Goal: Information Seeking & Learning: Learn about a topic

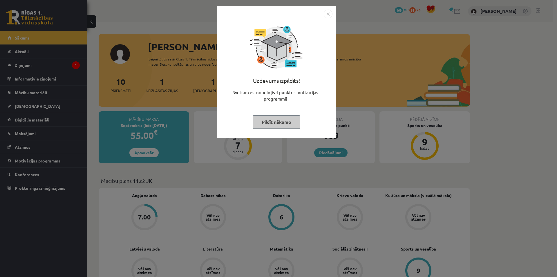
click at [330, 12] on img "Close" at bounding box center [328, 14] width 9 height 9
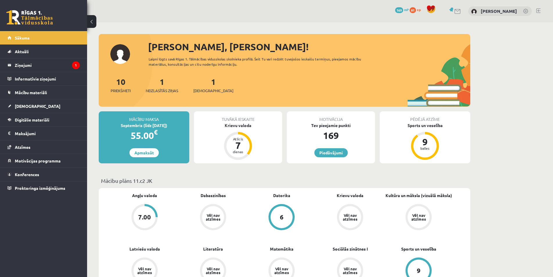
click at [403, 10] on span "169" at bounding box center [399, 10] width 8 height 6
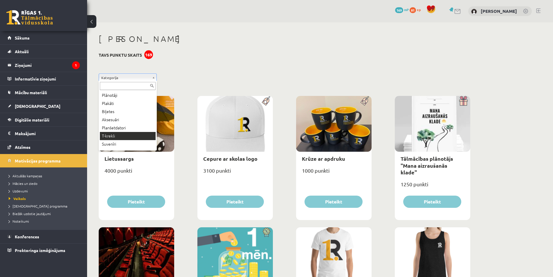
scroll to position [31, 0]
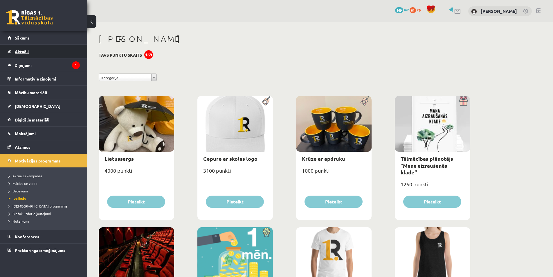
click at [28, 57] on link "Aktuāli" at bounding box center [44, 51] width 72 height 13
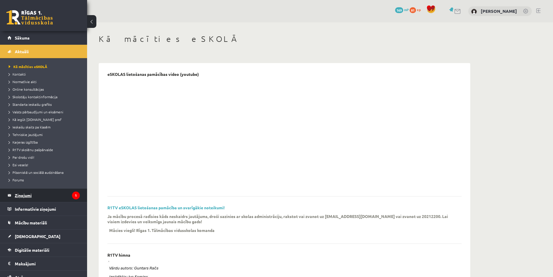
click at [23, 194] on legend "Ziņojumi 1" at bounding box center [47, 194] width 65 height 13
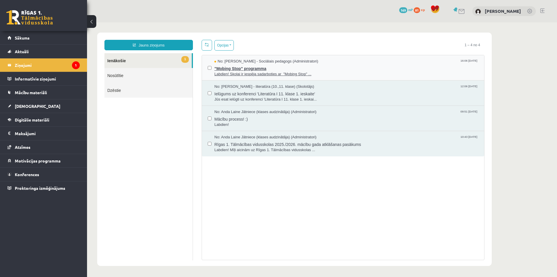
click at [315, 66] on span ""Mobing Stop" programma" at bounding box center [346, 67] width 264 height 7
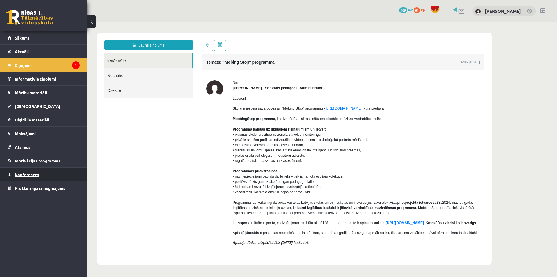
click at [31, 174] on span "Konferences" at bounding box center [27, 174] width 24 height 5
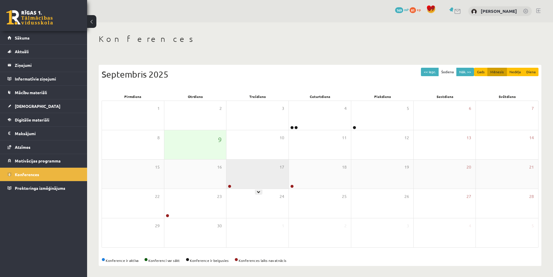
click at [253, 178] on div "17" at bounding box center [257, 173] width 62 height 29
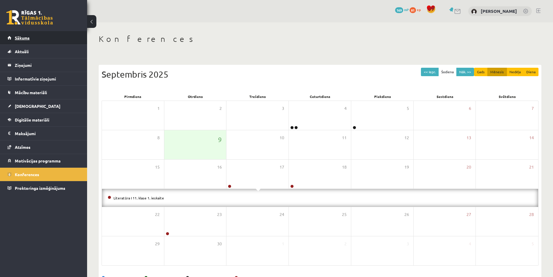
click at [49, 40] on link "Sākums" at bounding box center [44, 37] width 72 height 13
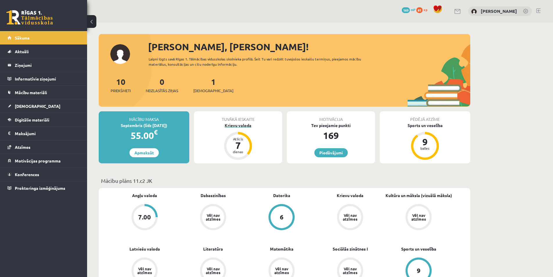
click at [243, 126] on div "Krievu valoda" at bounding box center [238, 125] width 88 height 6
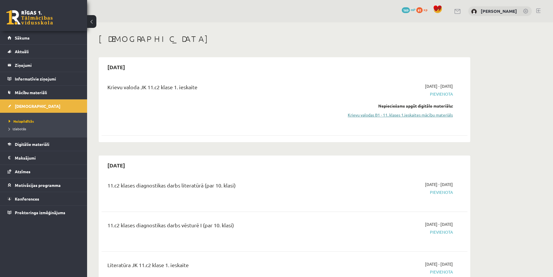
click at [431, 115] on link "Krievu valodas B1 - 11. klases 1.ieskaites mācību materiāls" at bounding box center [397, 115] width 109 height 6
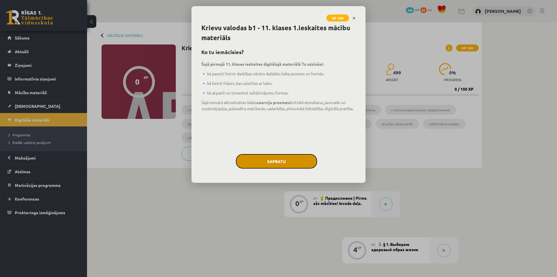
click at [299, 161] on button "Sapratu" at bounding box center [276, 161] width 81 height 15
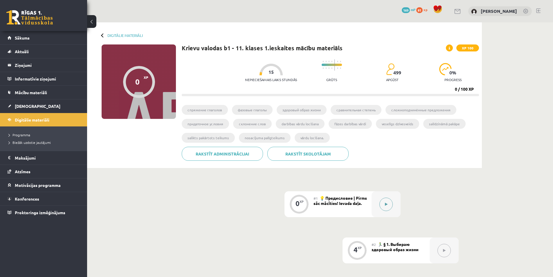
click at [383, 204] on button at bounding box center [385, 203] width 13 height 13
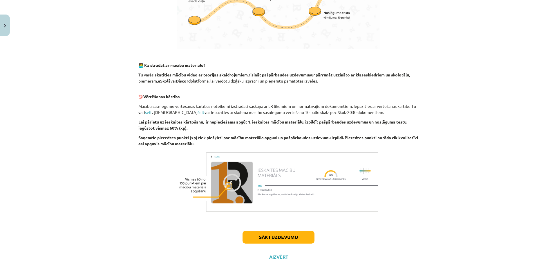
scroll to position [316, 0]
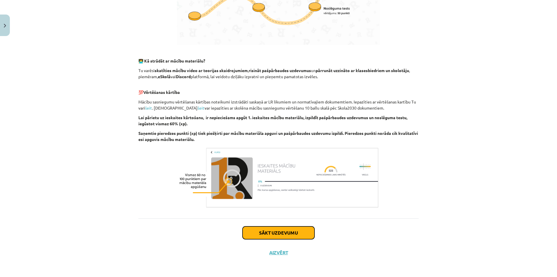
click at [287, 233] on button "Sākt uzdevumu" at bounding box center [279, 232] width 72 height 13
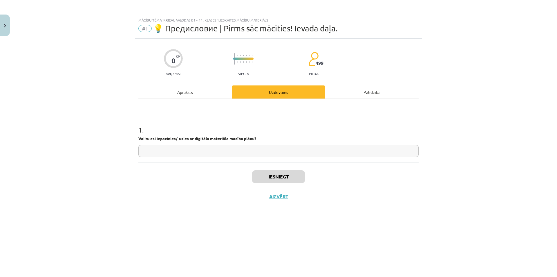
scroll to position [0, 0]
click at [248, 151] on input "text" at bounding box center [278, 151] width 280 height 12
type input "**"
click at [257, 181] on button "Iesniegt" at bounding box center [278, 176] width 53 height 13
click at [275, 197] on button "Nākamā nodarbība" at bounding box center [278, 199] width 57 height 13
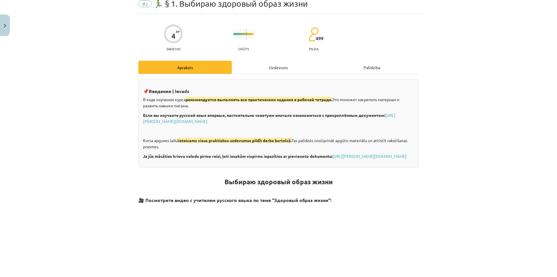
scroll to position [29, 0]
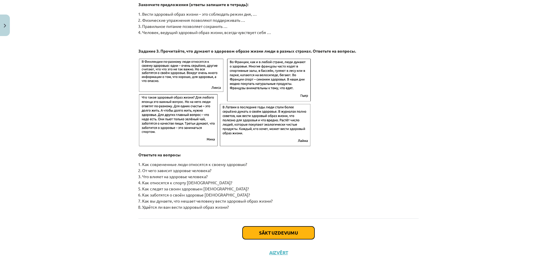
click at [271, 234] on button "Sākt uzdevumu" at bounding box center [279, 232] width 72 height 13
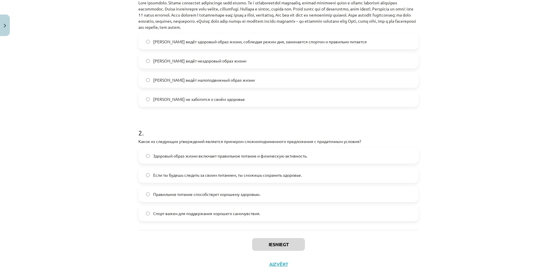
scroll to position [116, 0]
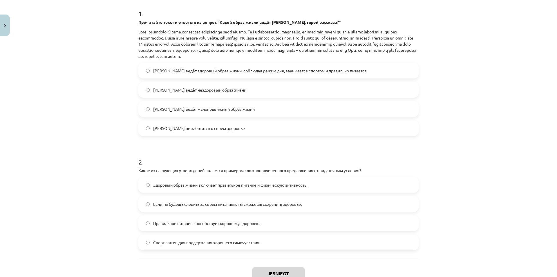
click at [95, 185] on div "Mācību tēma: Krievu valodas b1 - 11. klases 1.ieskaites mācību materiāls #2 🏃‍♂…" at bounding box center [278, 138] width 557 height 277
click at [171, 105] on label "Олег ведёт малоподвижный образ жизни" at bounding box center [278, 109] width 279 height 15
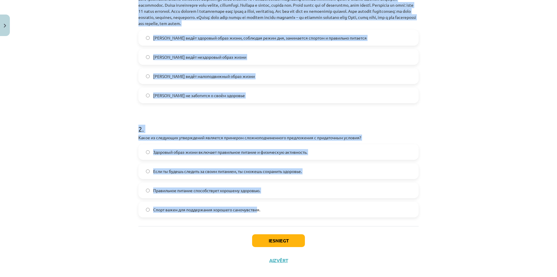
scroll to position [157, 0]
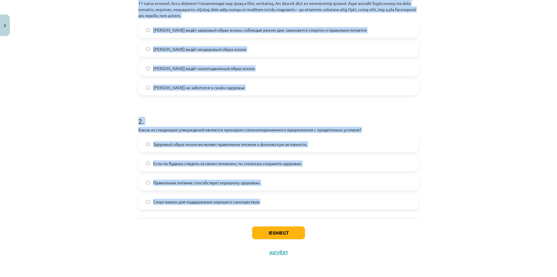
drag, startPoint x: 107, startPoint y: 121, endPoint x: 305, endPoint y: 200, distance: 213.5
click at [304, 200] on div "Mācību tēma: Krievu valodas b1 - 11. klases 1.ieskaites mācību materiāls #2 🏃‍♂…" at bounding box center [278, 138] width 557 height 277
copy form "1 . Прочитайте текст и ответьте на вопрос "Какой образ жизни ведёт Олег, герой …"
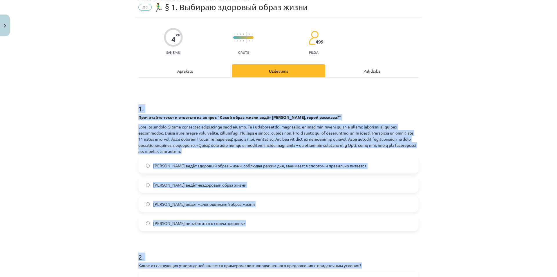
scroll to position [0, 0]
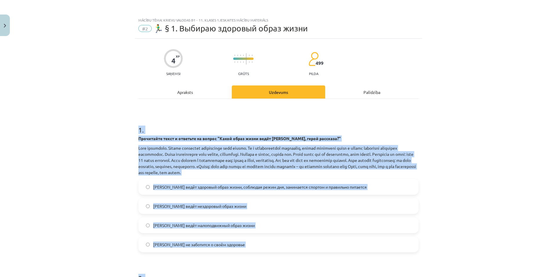
click at [6, 202] on div "Mācību tēma: Krievu valodas b1 - 11. klases 1.ieskaites mācību materiāls #2 🏃‍♂…" at bounding box center [278, 138] width 557 height 277
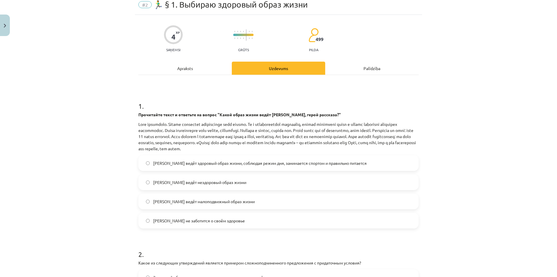
scroll to position [29, 0]
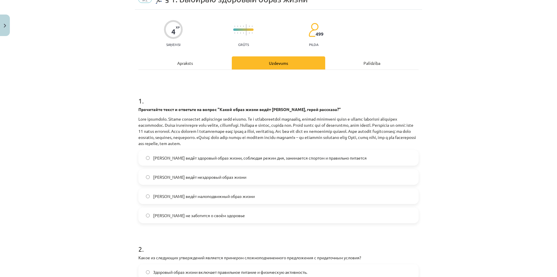
click at [169, 160] on span "Олег ведёт здоровый образ жизни, соблюдая режим дня, занимается спортом и прави…" at bounding box center [260, 158] width 214 height 6
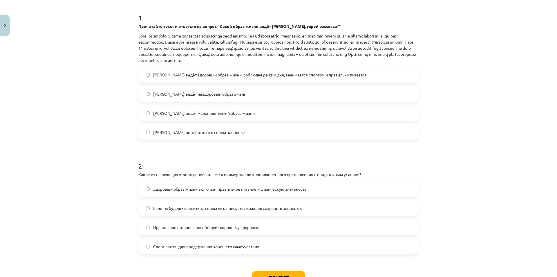
scroll to position [116, 0]
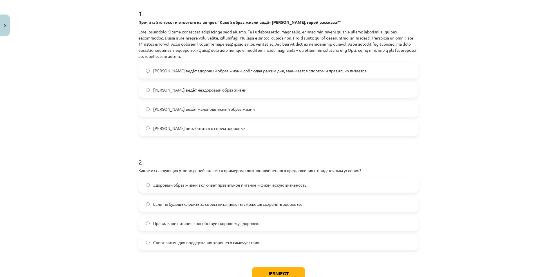
click at [187, 203] on span "Если ты будешь следить за своим питанием, ты сможешь сохранить здоровье." at bounding box center [227, 204] width 149 height 6
click at [275, 272] on button "Iesniegt" at bounding box center [278, 273] width 53 height 13
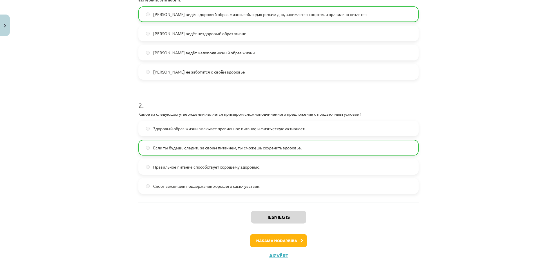
scroll to position [175, 0]
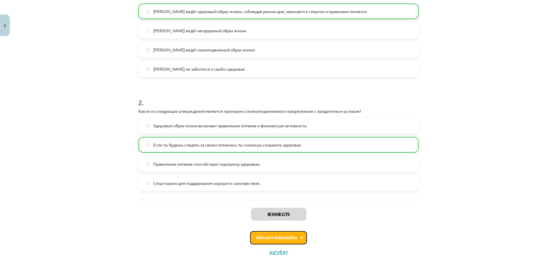
click at [274, 237] on button "Nākamā nodarbība" at bounding box center [278, 237] width 57 height 13
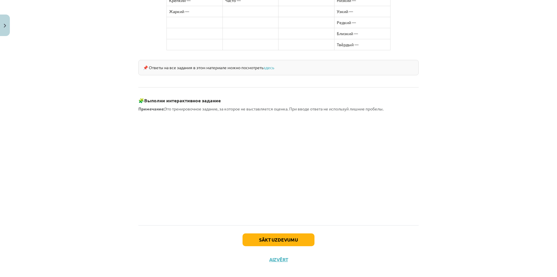
scroll to position [314, 0]
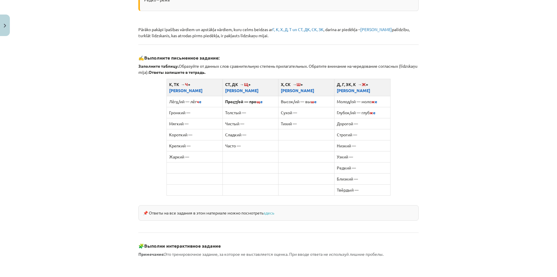
click at [116, 174] on div "Mācību tēma: Krievu valodas b1 - 11. klases 1.ieskaites mācību materiāls #3 📖 §…" at bounding box center [278, 138] width 557 height 277
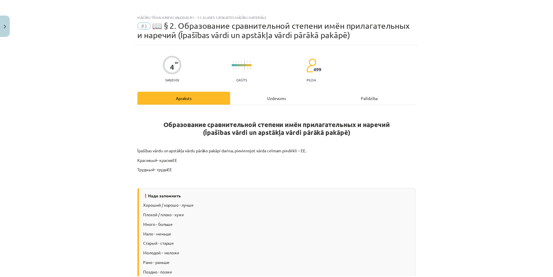
scroll to position [0, 0]
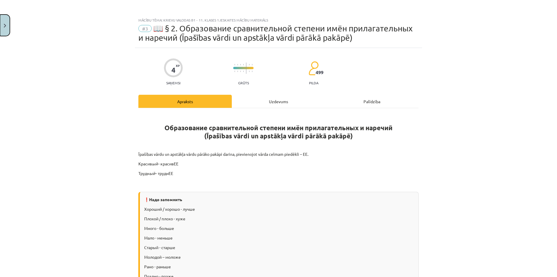
click at [3, 23] on button "Close" at bounding box center [5, 25] width 10 height 21
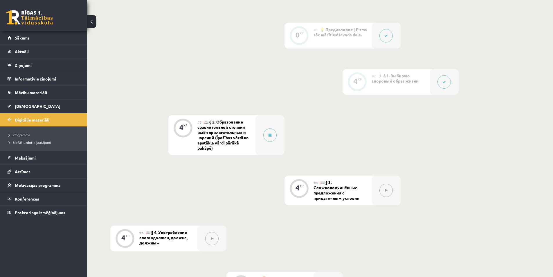
scroll to position [87, 0]
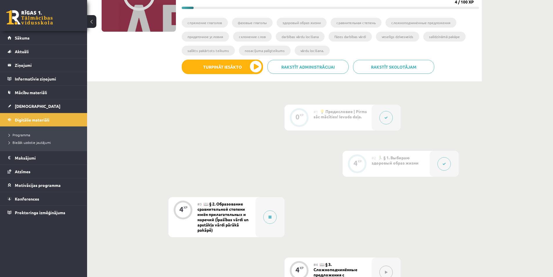
click at [387, 116] on icon at bounding box center [385, 117] width 3 height 3
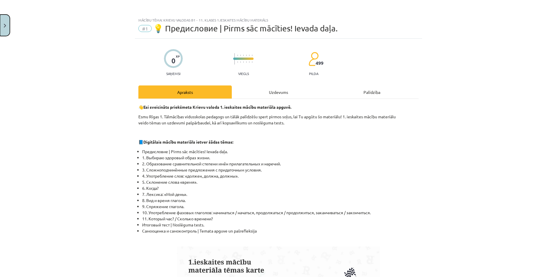
click at [3, 21] on button "Close" at bounding box center [5, 25] width 10 height 21
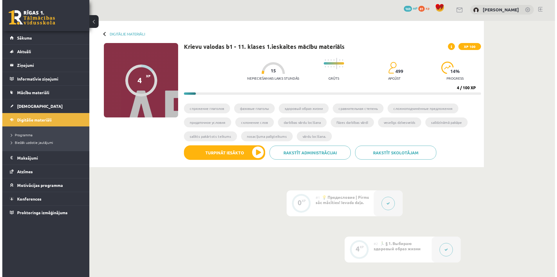
scroll to position [0, 0]
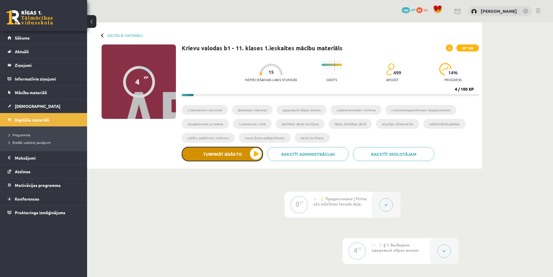
click at [218, 154] on button "Turpināt iesākto" at bounding box center [222, 154] width 81 height 15
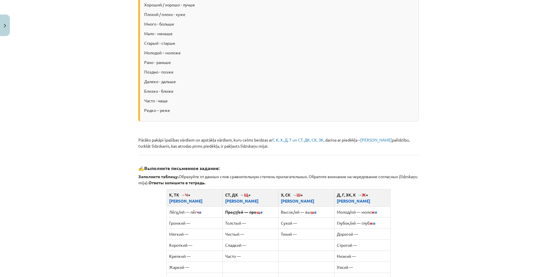
scroll to position [116, 0]
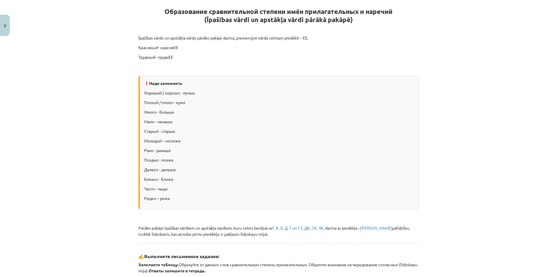
click at [528, 211] on div "Mācību tēma: Krievu valodas b1 - 11. klases 1.ieskaites mācību materiāls #3 📖 §…" at bounding box center [278, 138] width 557 height 277
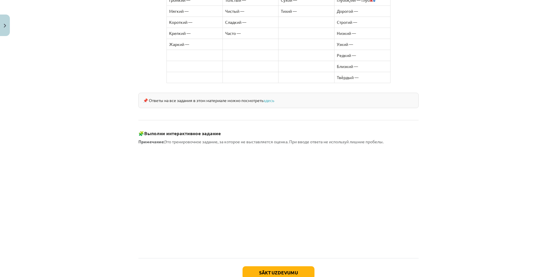
scroll to position [459, 0]
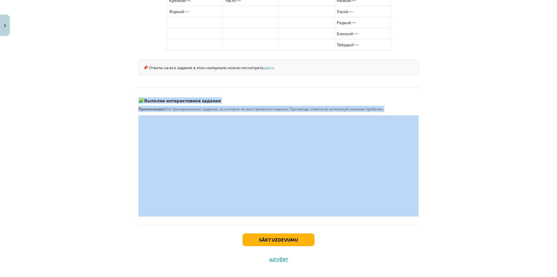
drag, startPoint x: 154, startPoint y: 107, endPoint x: 158, endPoint y: 108, distance: 3.6
click at [166, 79] on div "Mācību tēma: Krievu valodas b1 - 11. klases 1.ieskaites mācību materiāls #3 📖 §…" at bounding box center [278, 138] width 557 height 277
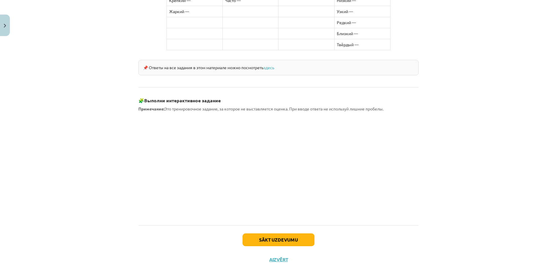
click at [467, 148] on div "Mācību tēma: Krievu valodas b1 - 11. klases 1.ieskaites mācību materiāls #3 📖 §…" at bounding box center [278, 138] width 557 height 277
click at [490, 146] on div "Mācību tēma: Krievu valodas b1 - 11. klases 1.ieskaites mācību materiāls #3 📖 §…" at bounding box center [278, 138] width 557 height 277
click at [526, 145] on div "Mācību tēma: Krievu valodas b1 - 11. klases 1.ieskaites mācību materiāls #3 📖 §…" at bounding box center [278, 138] width 557 height 277
click at [471, 143] on div "Mācību tēma: Krievu valodas b1 - 11. klases 1.ieskaites mācību materiāls #3 📖 §…" at bounding box center [278, 138] width 557 height 277
click at [425, 141] on div "Mācību tēma: Krievu valodas b1 - 11. klases 1.ieskaites mācību materiāls #3 📖 §…" at bounding box center [278, 138] width 557 height 277
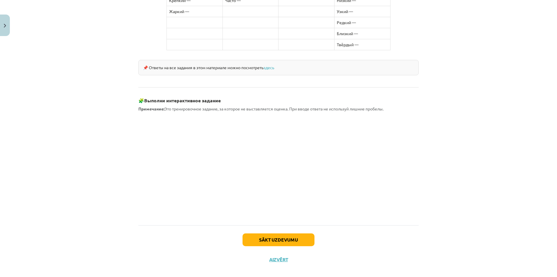
click at [441, 135] on div "Mācību tēma: Krievu valodas b1 - 11. klases 1.ieskaites mācību materiāls #3 📖 §…" at bounding box center [278, 138] width 557 height 277
click at [463, 163] on div "Mācību tēma: Krievu valodas b1 - 11. klases 1.ieskaites mācību materiāls #3 📖 §…" at bounding box center [278, 138] width 557 height 277
click at [279, 234] on button "Sākt uzdevumu" at bounding box center [279, 240] width 72 height 13
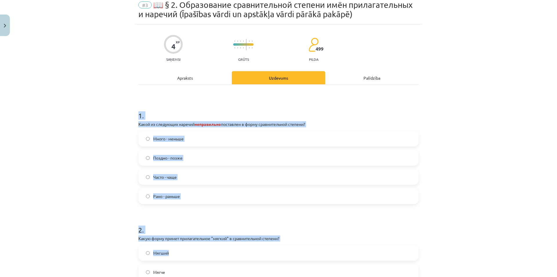
scroll to position [94, 0]
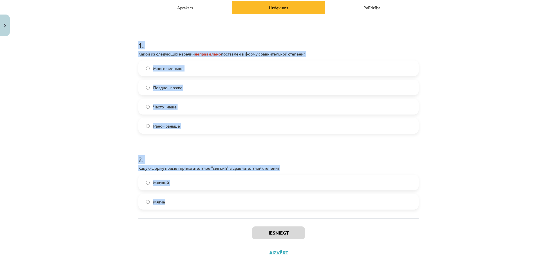
drag, startPoint x: 103, startPoint y: 126, endPoint x: 461, endPoint y: 209, distance: 367.8
click at [461, 209] on div "Mācību tēma: Krievu valodas b1 - 11. klases 1.ieskaites mācību materiāls #3 📖 §…" at bounding box center [278, 138] width 557 height 277
copy form "1 . Какой из следующих наречий неправильно поставлен в форму сравнительной степ…"
drag, startPoint x: 540, startPoint y: 209, endPoint x: 538, endPoint y: 203, distance: 6.0
click at [540, 209] on div "Mācību tēma: Krievu valodas b1 - 11. klases 1.ieskaites mācību materiāls #3 📖 §…" at bounding box center [278, 138] width 557 height 277
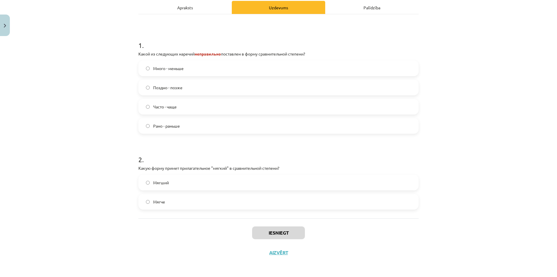
click at [245, 71] on label "Много - меньше" at bounding box center [278, 68] width 279 height 15
click at [173, 196] on label "Мягче" at bounding box center [278, 201] width 279 height 15
click at [268, 235] on button "Iesniegt" at bounding box center [278, 232] width 53 height 13
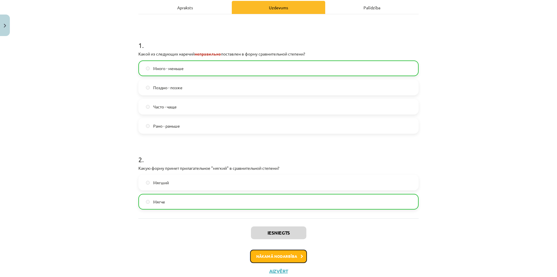
click at [267, 256] on button "Nākamā nodarbība" at bounding box center [278, 255] width 57 height 13
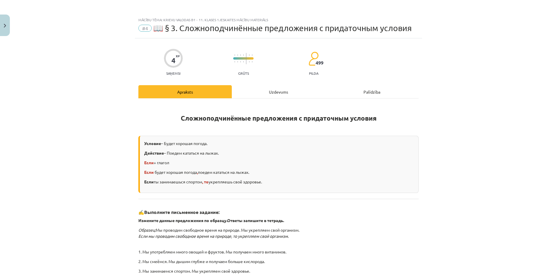
scroll to position [0, 0]
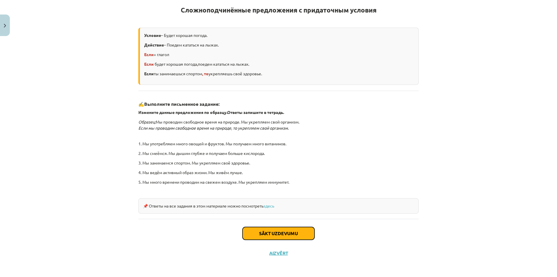
click at [286, 232] on button "Sākt uzdevumu" at bounding box center [279, 233] width 72 height 13
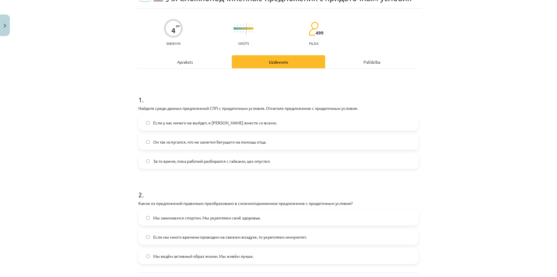
scroll to position [84, 0]
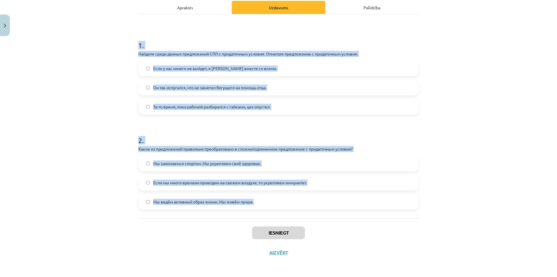
drag, startPoint x: 122, startPoint y: 43, endPoint x: 413, endPoint y: 211, distance: 335.9
click at [413, 211] on div "Mācību tēma: Krievu valodas b1 - 11. klases 1.ieskaites mācību materiāls #4 📖 §…" at bounding box center [278, 138] width 557 height 277
copy form "1 . Найдите среди данных предложений СПП с придаточным условия. Отметьте предло…"
click at [122, 59] on div "Mācību tēma: Krievu valodas b1 - 11. klases 1.ieskaites mācību materiāls #4 📖 §…" at bounding box center [278, 138] width 557 height 277
click at [417, 118] on div "4 XP Saņemsi Grūts 499 pilda Apraksts Uzdevums Palīdzība 1 . Найдите среди данн…" at bounding box center [278, 108] width 287 height 308
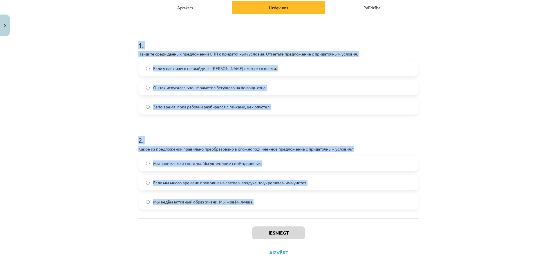
click at [477, 100] on div "Mācību tēma: Krievu valodas b1 - 11. klases 1.ieskaites mācību materiāls #4 📖 §…" at bounding box center [278, 138] width 557 height 277
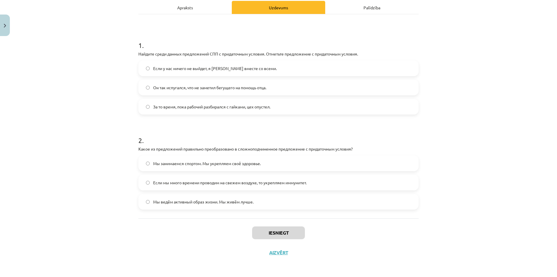
click at [243, 185] on span "Если мы много времени проводим на свежем воздухе, то укрепляем иммунитет." at bounding box center [230, 182] width 154 height 6
click at [208, 73] on label "Если у нас ничего не выйдет, я уеду вместе со всеми." at bounding box center [278, 68] width 279 height 15
click at [295, 232] on button "Iesniegt" at bounding box center [278, 232] width 53 height 13
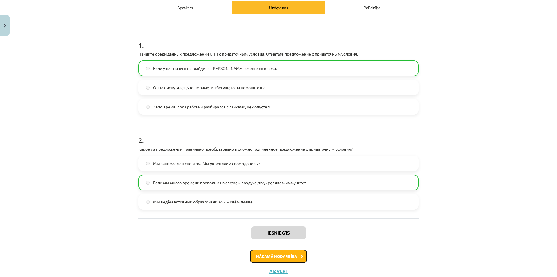
click at [287, 258] on button "Nākamā nodarbība" at bounding box center [278, 255] width 57 height 13
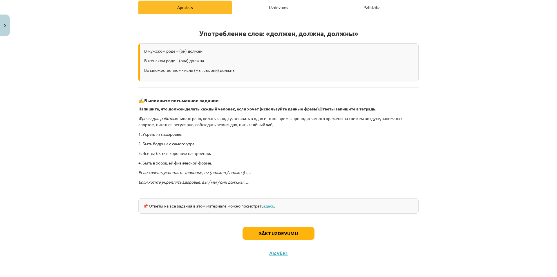
scroll to position [56, 0]
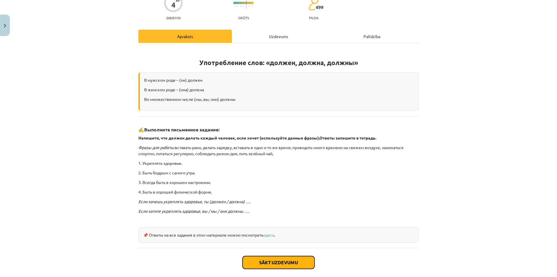
click at [293, 259] on button "Sākt uzdevumu" at bounding box center [279, 262] width 72 height 13
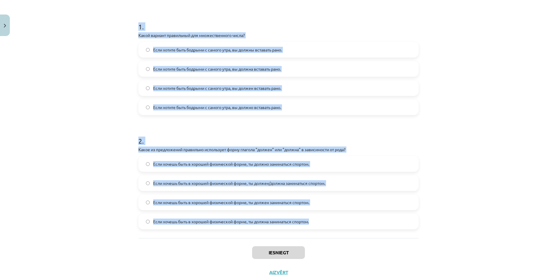
scroll to position [123, 0]
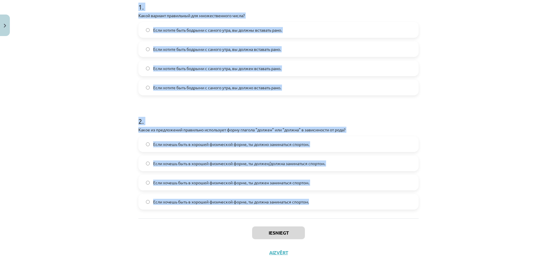
drag, startPoint x: 126, startPoint y: 86, endPoint x: 413, endPoint y: 212, distance: 313.6
click at [412, 212] on div "Mācību tēma: Krievu valodas b1 - 11. klases 1.ieskaites mācību materiāls #5 📖 §…" at bounding box center [278, 138] width 557 height 277
copy form "1 . Какой вариант правильный для множественного числа? Если хотите быть бодрыми…"
click at [448, 146] on div "Mācību tēma: Krievu valodas b1 - 11. klases 1.ieskaites mācību materiāls #5 📖 §…" at bounding box center [278, 138] width 557 height 277
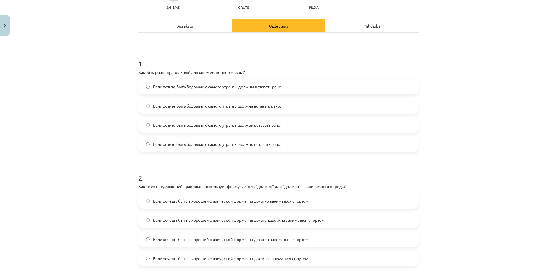
scroll to position [65, 0]
click at [271, 93] on label "Если хотите быть бодрыми с самого утра, вы должны вставать рано." at bounding box center [278, 88] width 279 height 15
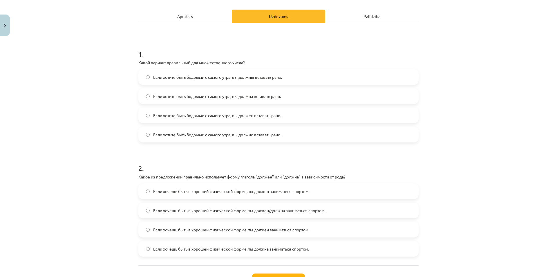
scroll to position [123, 0]
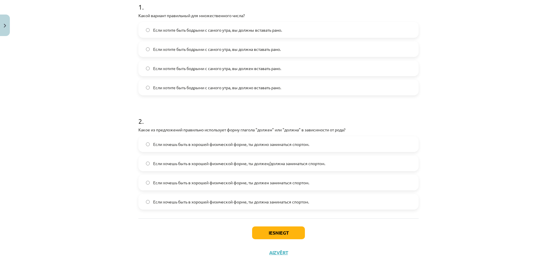
click at [188, 199] on span "Если хочешь быть в хорошей физической форме, ты должна заниматься спортом." at bounding box center [231, 202] width 156 height 6
click at [277, 233] on button "Iesniegt" at bounding box center [278, 232] width 53 height 13
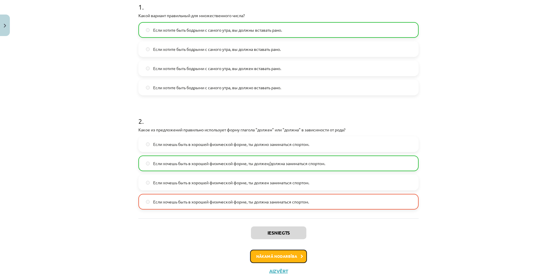
click at [301, 256] on icon at bounding box center [302, 256] width 3 height 4
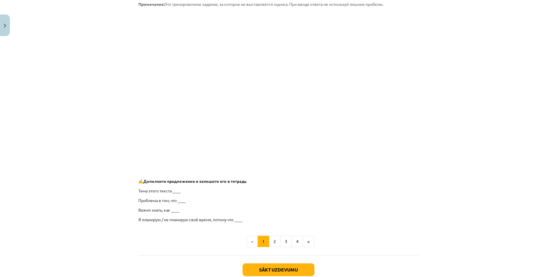
scroll to position [392, 0]
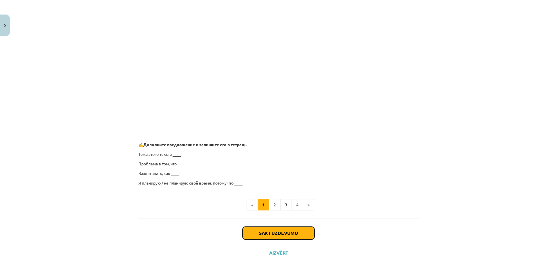
click at [277, 238] on button "Sākt uzdevumu" at bounding box center [279, 232] width 72 height 13
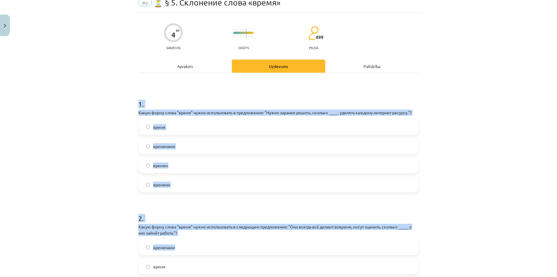
scroll to position [129, 0]
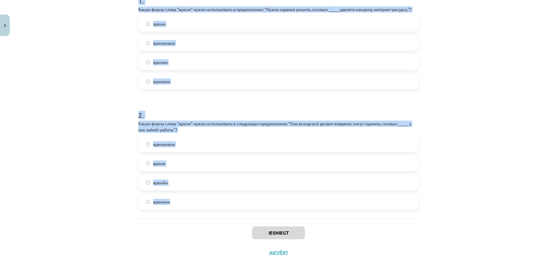
drag, startPoint x: 169, startPoint y: 156, endPoint x: 427, endPoint y: 210, distance: 262.7
click at [427, 210] on div "Mācību tēma: Krievu valodas b1 - 11. klases 1.ieskaites mācību materiāls #6 ⏳ §…" at bounding box center [278, 138] width 557 height 277
copy form "1 . Какую форму слова "время" нужно использовать в предложении: "Нужно заранее …"
click at [5, 179] on div "Mācību tēma: Krievu valodas b1 - 11. klases 1.ieskaites mācību materiāls #6 ⏳ §…" at bounding box center [278, 138] width 557 height 277
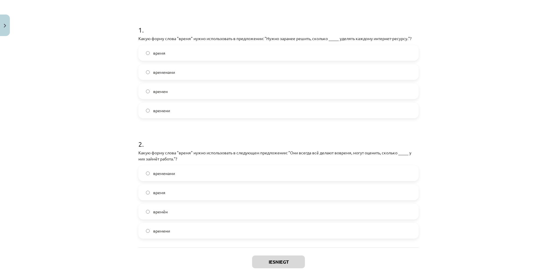
scroll to position [42, 0]
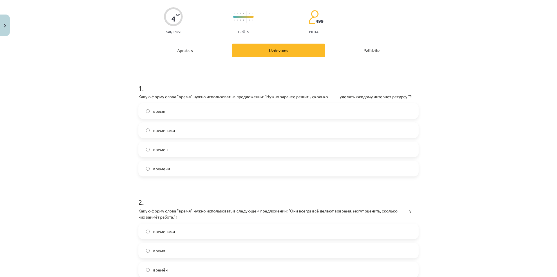
click at [171, 166] on label "времени" at bounding box center [278, 168] width 279 height 15
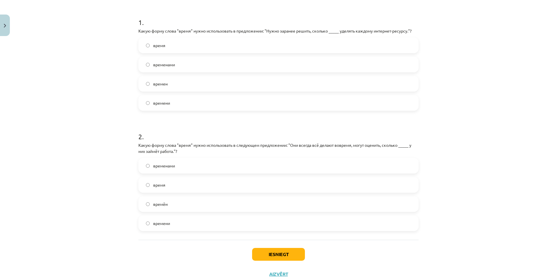
scroll to position [129, 0]
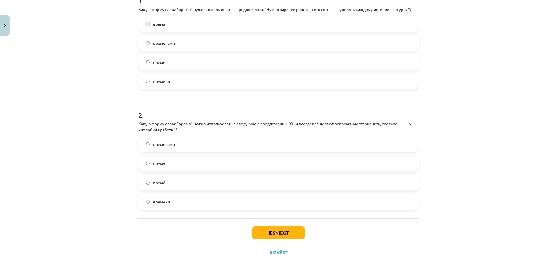
click at [177, 201] on label "времени" at bounding box center [278, 201] width 279 height 15
click at [269, 234] on button "Iesniegt" at bounding box center [278, 232] width 53 height 13
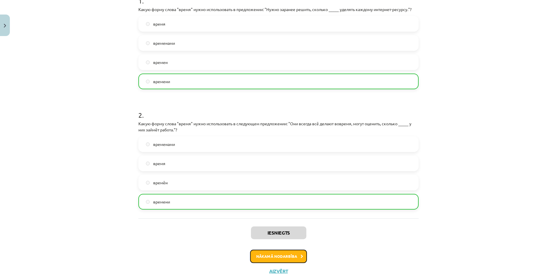
click at [267, 253] on button "Nākamā nodarbība" at bounding box center [278, 255] width 57 height 13
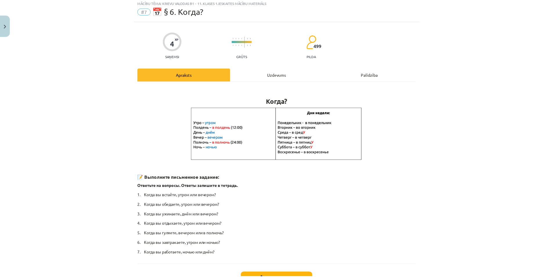
scroll to position [5, 0]
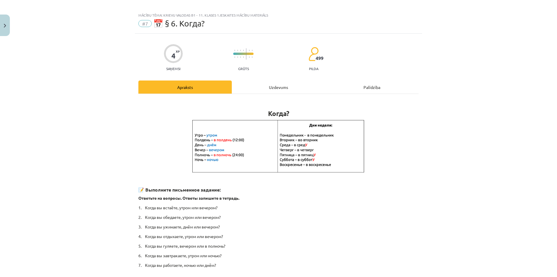
click at [11, 25] on div "Mācību tēma: Krievu valodas b1 - 11. klases 1.ieskaites mācību materiāls #7 📅 §…" at bounding box center [278, 138] width 557 height 277
click at [6, 25] on button "Close" at bounding box center [5, 25] width 10 height 21
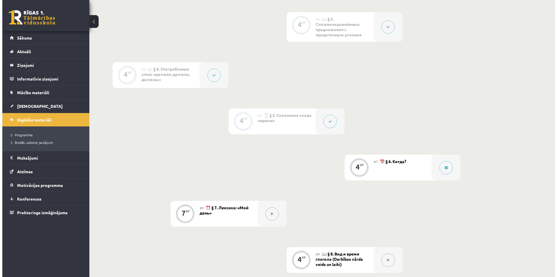
scroll to position [377, 0]
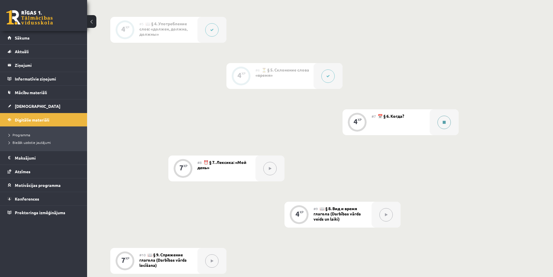
click at [441, 124] on button at bounding box center [443, 122] width 13 height 13
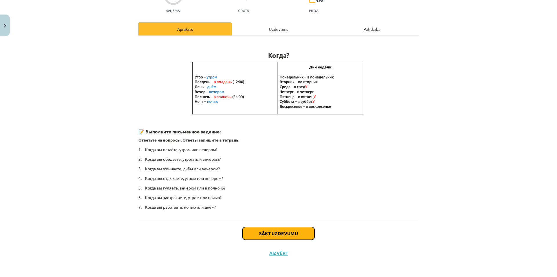
click at [283, 234] on button "Sākt uzdevumu" at bounding box center [279, 233] width 72 height 13
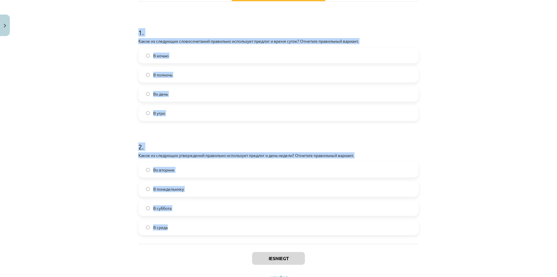
scroll to position [123, 0]
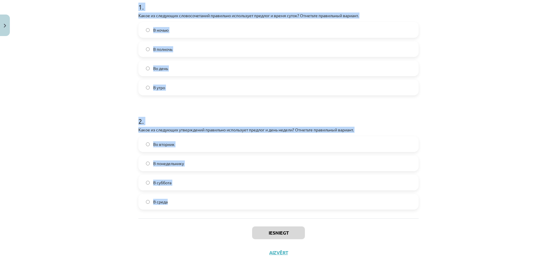
drag, startPoint x: 116, startPoint y: 92, endPoint x: 467, endPoint y: 215, distance: 372.0
click at [467, 215] on div "Mācību tēma: Krievu valodas b1 - 11. klases 1.ieskaites mācību materiāls #7 📅 §…" at bounding box center [278, 138] width 557 height 277
copy form "1 . Какое из следующих словосочетаний правильно использует предлог и время суто…"
click at [524, 149] on div "Mācību tēma: Krievu valodas b1 - 11. klases 1.ieskaites mācību materiāls #7 📅 §…" at bounding box center [278, 138] width 557 height 277
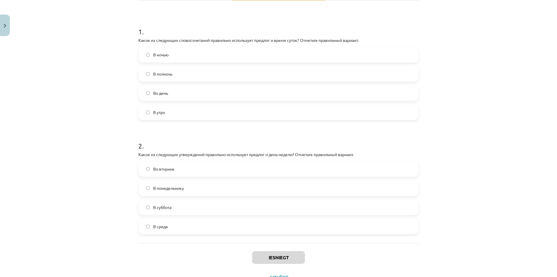
scroll to position [94, 0]
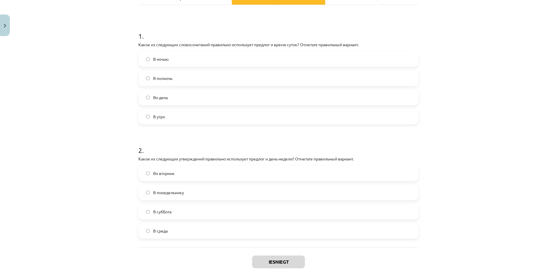
click at [228, 80] on label "В полночь" at bounding box center [278, 78] width 279 height 15
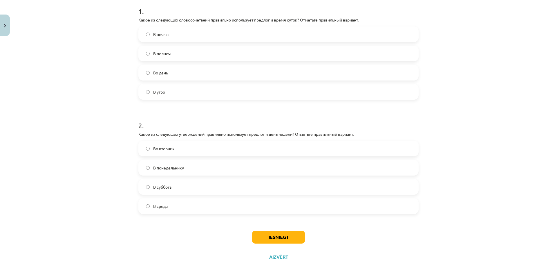
scroll to position [123, 0]
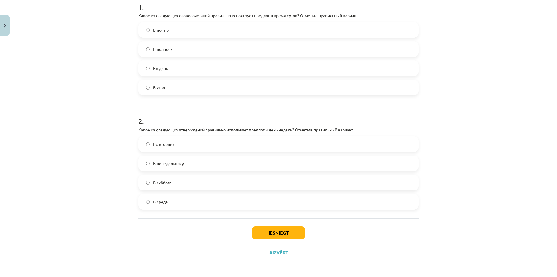
click at [188, 196] on label "В среда" at bounding box center [278, 201] width 279 height 15
click at [271, 230] on button "Iesniegt" at bounding box center [278, 232] width 53 height 13
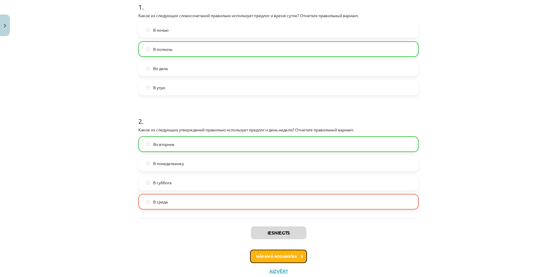
click at [282, 257] on button "Nākamā nodarbība" at bounding box center [278, 255] width 57 height 13
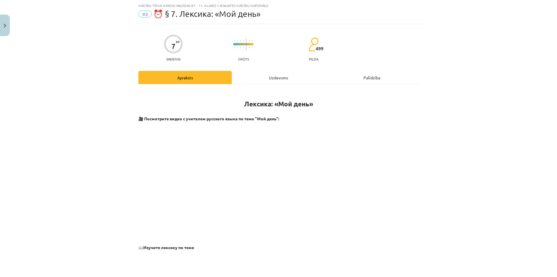
scroll to position [0, 0]
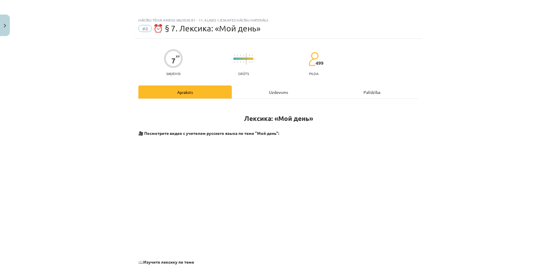
click at [261, 91] on div "Uzdevums" at bounding box center [278, 91] width 93 height 13
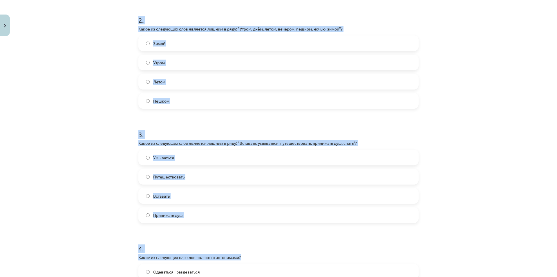
scroll to position [332, 0]
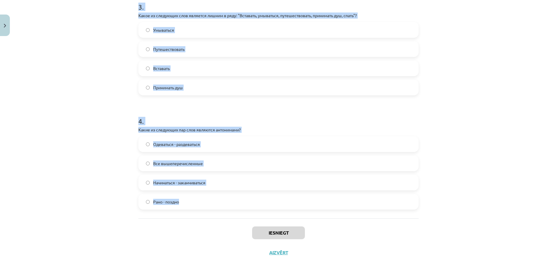
drag, startPoint x: 116, startPoint y: 131, endPoint x: 333, endPoint y: 204, distance: 229.3
click at [333, 204] on div "Mācību tēma: Krievu valodas b1 - 11. klases 1.ieskaites mācību materiāls #8 ⏰ §…" at bounding box center [278, 138] width 557 height 277
copy form "1 . Какие из следующих пар слов являются синонимами? Бездельник - трудолюбивый …"
click at [423, 157] on div "Mācību tēma: Krievu valodas b1 - 11. klases 1.ieskaites mācību materiāls #8 ⏰ §…" at bounding box center [278, 138] width 557 height 277
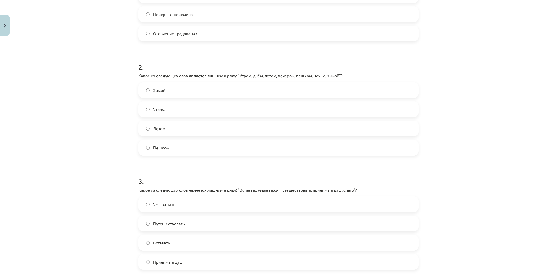
scroll to position [42, 0]
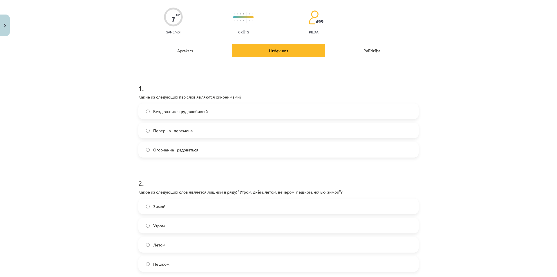
click at [75, 157] on div "Mācību tēma: Krievu valodas b1 - 11. klases 1.ieskaites mācību materiāls #8 ⏰ §…" at bounding box center [278, 138] width 557 height 277
click at [544, 201] on div "Mācību tēma: Krievu valodas b1 - 11. klases 1.ieskaites mācību materiāls #8 ⏰ §…" at bounding box center [278, 138] width 557 height 277
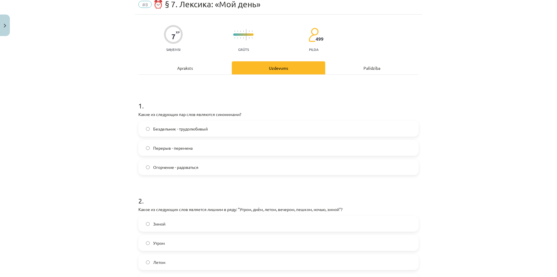
scroll to position [29, 0]
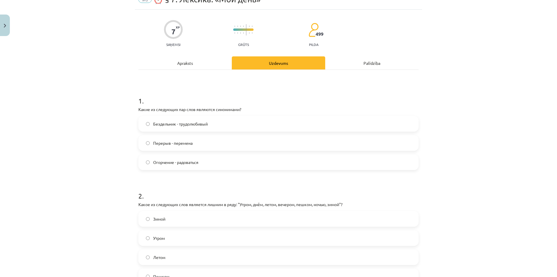
click at [196, 144] on label "Перерыв - перемена" at bounding box center [278, 143] width 279 height 15
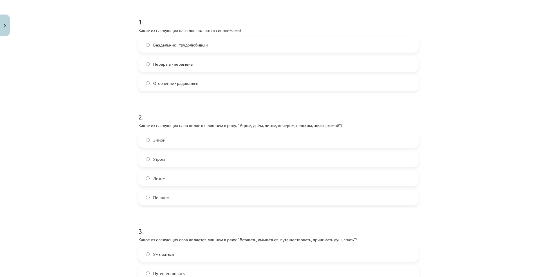
scroll to position [116, 0]
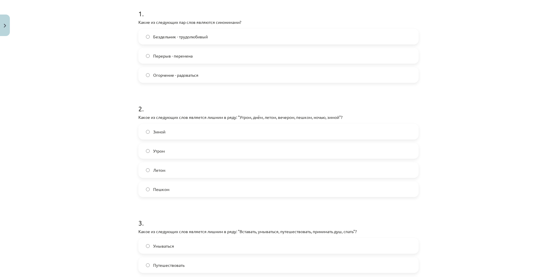
click at [179, 189] on label "Пешком" at bounding box center [278, 189] width 279 height 15
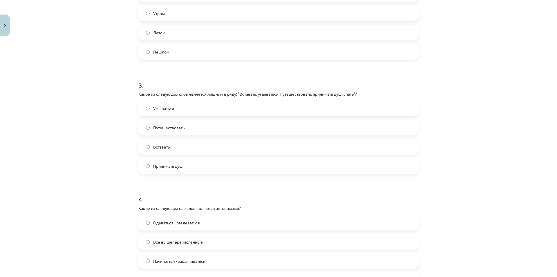
scroll to position [261, 0]
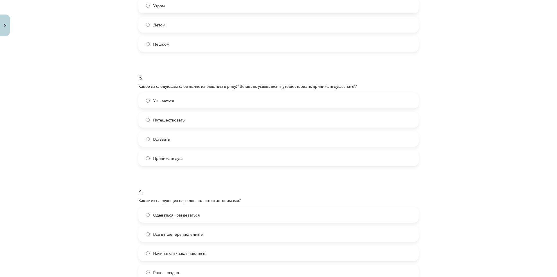
click at [166, 139] on span "Вставать" at bounding box center [161, 139] width 17 height 6
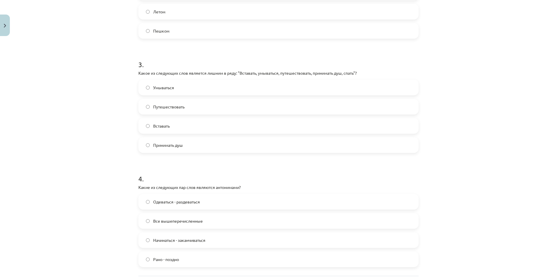
scroll to position [332, 0]
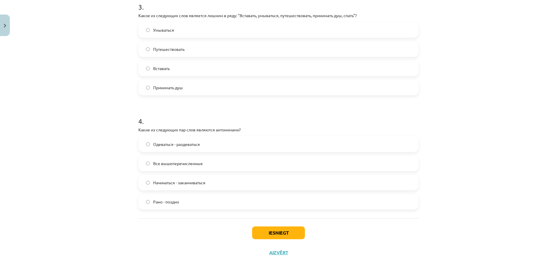
click at [169, 178] on label "Начинаться - заканчиваться" at bounding box center [278, 182] width 279 height 15
click at [263, 227] on button "Iesniegt" at bounding box center [278, 232] width 53 height 13
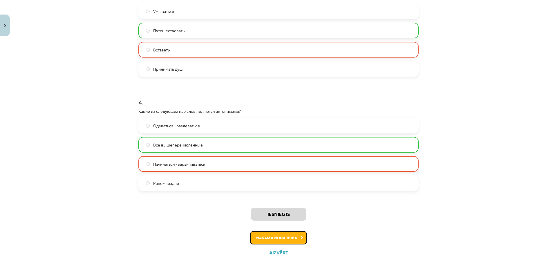
click at [295, 236] on button "Nākamā nodarbība" at bounding box center [278, 237] width 57 height 13
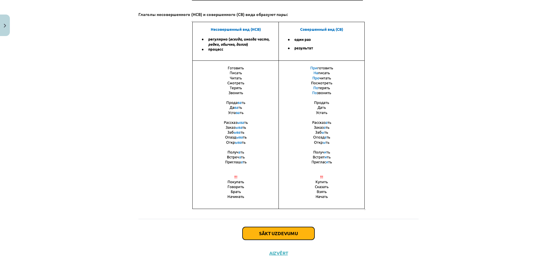
click at [285, 235] on button "Sākt uzdevumu" at bounding box center [279, 233] width 72 height 13
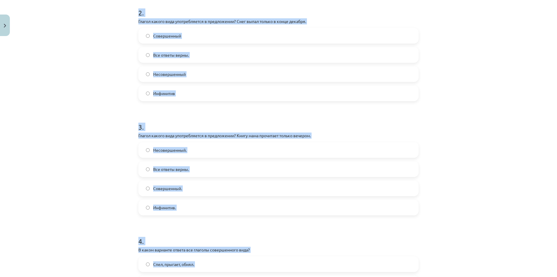
scroll to position [334, 0]
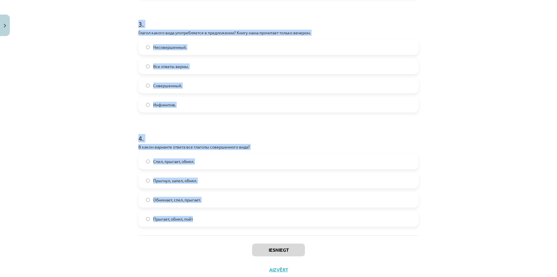
drag, startPoint x: 111, startPoint y: 113, endPoint x: 414, endPoint y: 214, distance: 319.3
click at [414, 214] on div "Mācību tēma: Krievu valodas b1 - 11. klases 1.ieskaites mācību materiāls #9 📖 §…" at bounding box center [278, 138] width 557 height 277
copy form "1 . В каком варианте ответа все глаголы несовершенного вида? Бежит, читает, выш…"
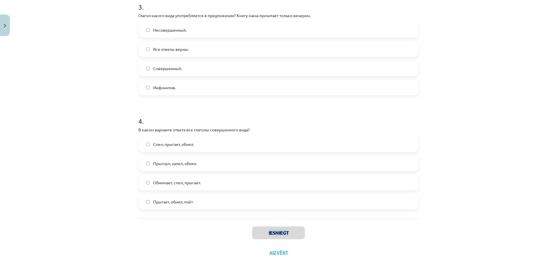
click at [513, 217] on div "Mācību tēma: Krievu valodas b1 - 11. klases 1.ieskaites mācību materiāls #9 📖 §…" at bounding box center [278, 138] width 557 height 277
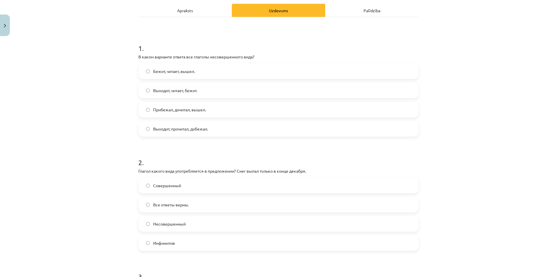
scroll to position [61, 0]
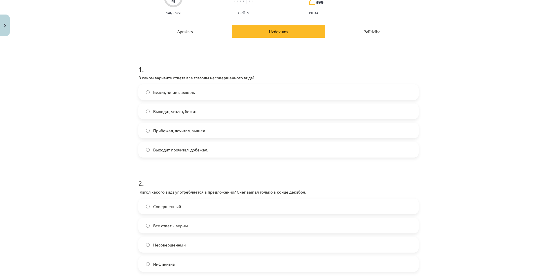
click at [190, 151] on span "Выходит, прочитал, добежал." at bounding box center [180, 150] width 55 height 6
click at [179, 128] on span "Прибежал, дочитал, вышел." at bounding box center [179, 130] width 53 height 6
click at [172, 105] on label "Выходит, читает, бежит." at bounding box center [278, 111] width 279 height 15
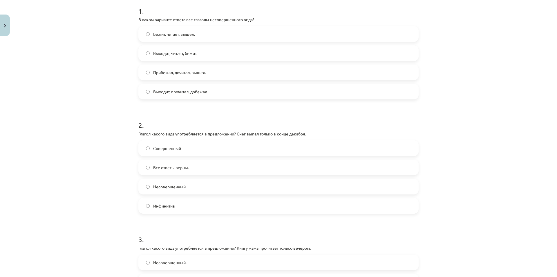
click at [160, 151] on span "Совершенный" at bounding box center [167, 148] width 28 height 6
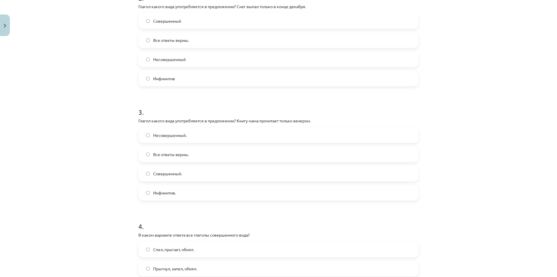
scroll to position [293, 0]
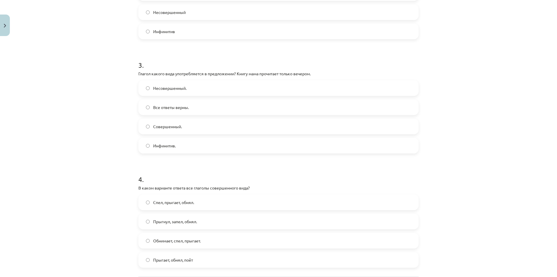
click at [174, 129] on span "Совершенный." at bounding box center [167, 126] width 29 height 6
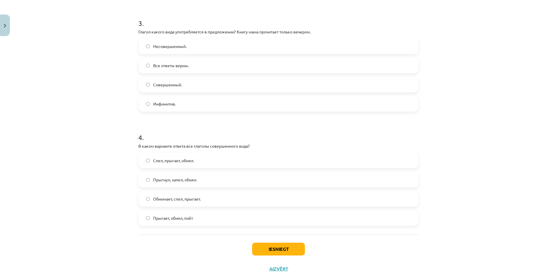
scroll to position [351, 0]
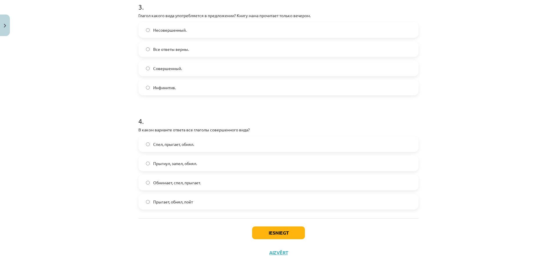
click at [185, 146] on span "Спел, прыгает, обнял." at bounding box center [173, 144] width 41 height 6
click at [203, 189] on label "Обнимает, спел, прыгает." at bounding box center [278, 182] width 279 height 15
click at [279, 235] on button "Iesniegt" at bounding box center [278, 232] width 53 height 13
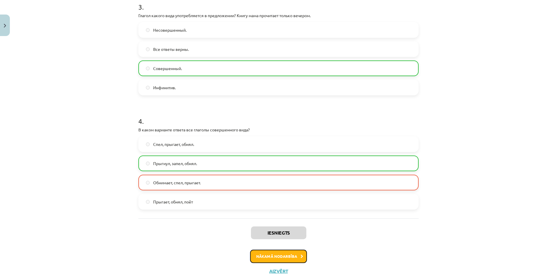
click at [293, 253] on button "Nākamā nodarbība" at bounding box center [278, 255] width 57 height 13
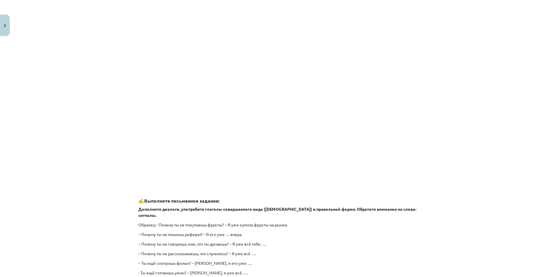
scroll to position [455, 0]
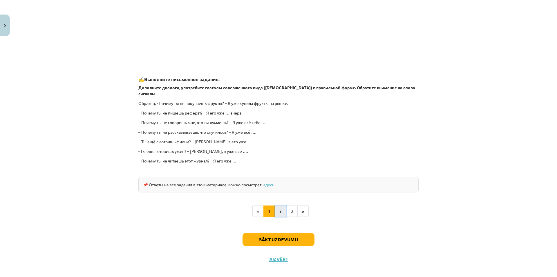
click at [277, 208] on button "2" at bounding box center [281, 211] width 12 height 12
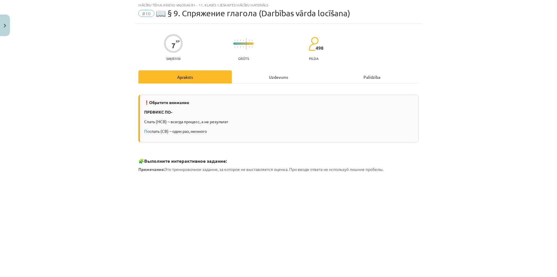
scroll to position [0, 0]
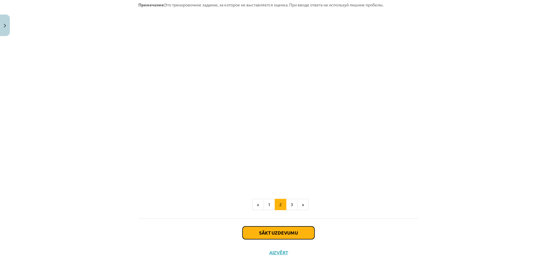
click at [279, 231] on button "Sākt uzdevumu" at bounding box center [279, 232] width 72 height 13
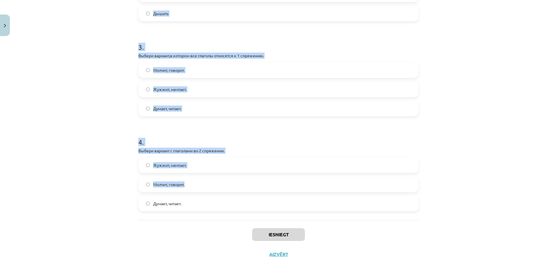
scroll to position [274, 0]
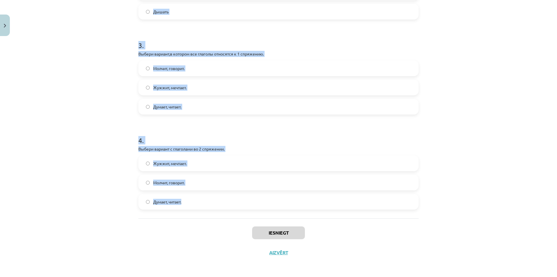
drag, startPoint x: 111, startPoint y: 126, endPoint x: 295, endPoint y: 203, distance: 199.3
click at [295, 203] on div "Mācību tēma: Krievu valodas b1 - 11. klases 1.ieskaites mācību materiāls #10 📖 …" at bounding box center [278, 138] width 557 height 277
copy form "1 . Выбери глагол – исключение, который не относится ко 2 спряжению. Ходить. Ст…"
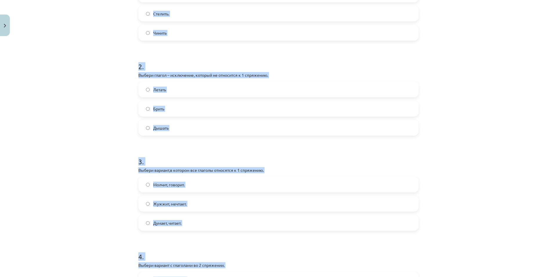
click at [382, 163] on h1 "3 ." at bounding box center [278, 156] width 280 height 18
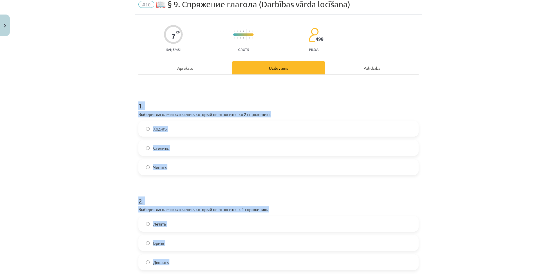
scroll to position [0, 0]
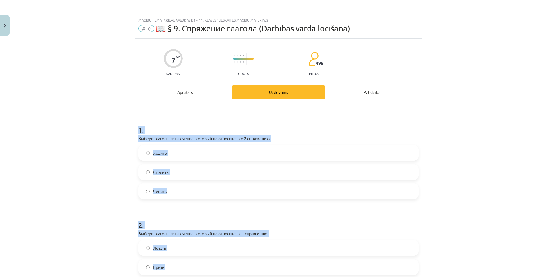
click at [391, 174] on label "Стелить." at bounding box center [278, 172] width 279 height 15
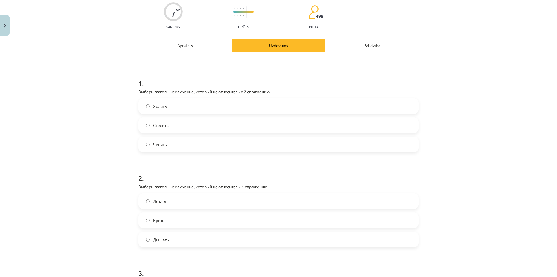
scroll to position [58, 0]
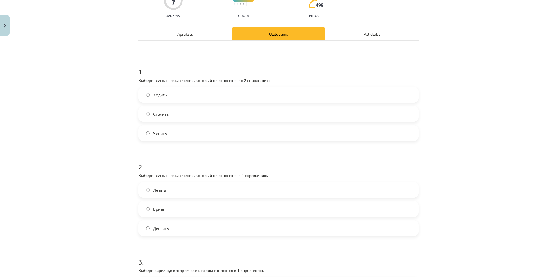
click at [202, 209] on label "Брить" at bounding box center [278, 208] width 279 height 15
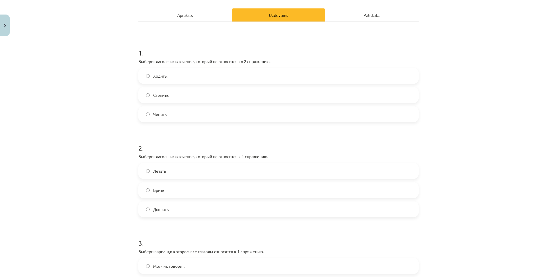
scroll to position [232, 0]
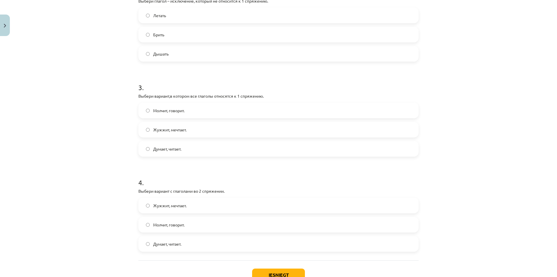
click at [173, 150] on span "Думает, читает." at bounding box center [167, 149] width 28 height 6
click at [173, 203] on span "Жужжит, мечтает." at bounding box center [169, 205] width 33 height 6
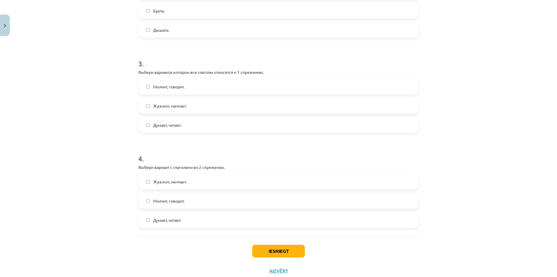
scroll to position [261, 0]
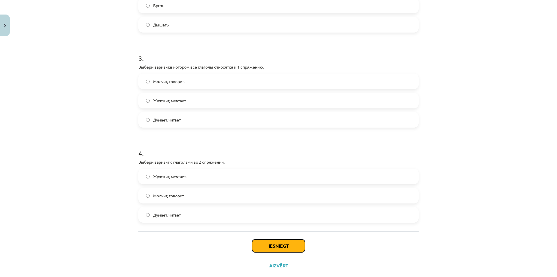
click at [264, 242] on button "Iesniegt" at bounding box center [278, 245] width 53 height 13
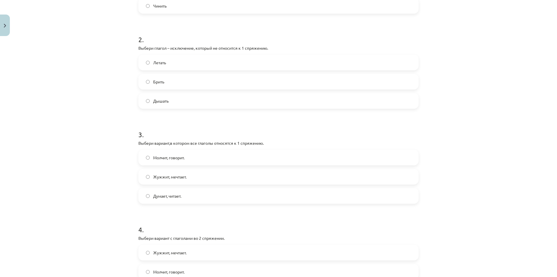
scroll to position [232, 0]
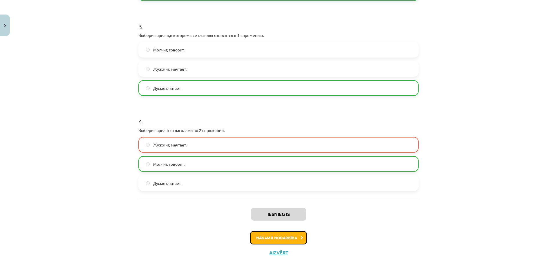
click at [287, 234] on button "Nākamā nodarbība" at bounding box center [278, 237] width 57 height 13
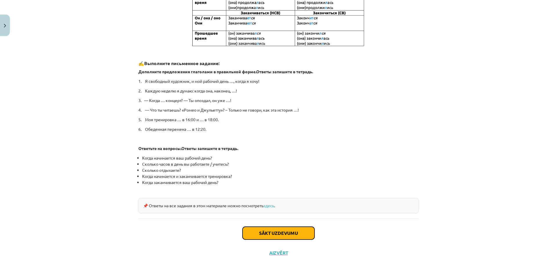
click at [264, 230] on button "Sākt uzdevumu" at bounding box center [279, 232] width 72 height 13
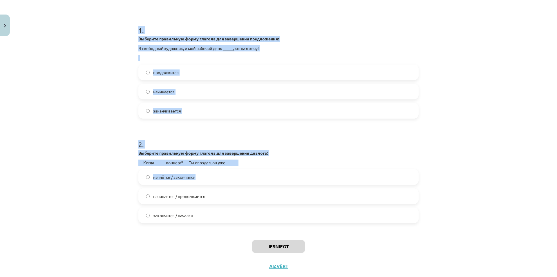
scroll to position [122, 0]
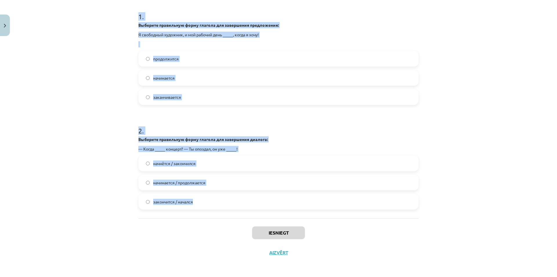
drag, startPoint x: 114, startPoint y: 77, endPoint x: 277, endPoint y: 209, distance: 210.3
click at [277, 209] on div "Mācību tēma: Krievu valodas b1 - 11. klases 1.ieskaites mācību materiāls #11 📖 …" at bounding box center [278, 138] width 557 height 277
copy form "1 . Выберите правильную форму глагола для завершения предложения: Я свободный х…"
click at [371, 162] on label "начнётся / закончился" at bounding box center [278, 163] width 279 height 15
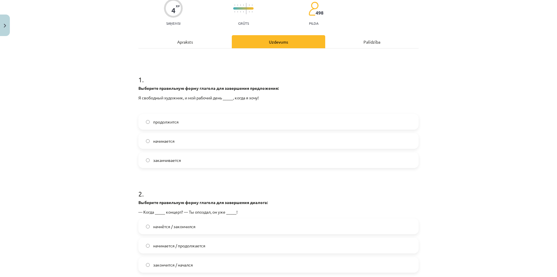
scroll to position [64, 0]
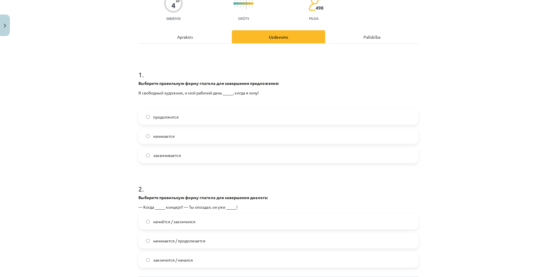
click at [230, 134] on label "начинается" at bounding box center [278, 136] width 279 height 15
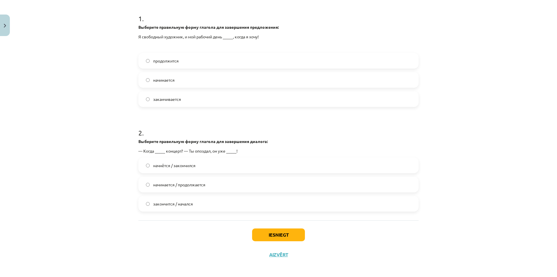
scroll to position [122, 0]
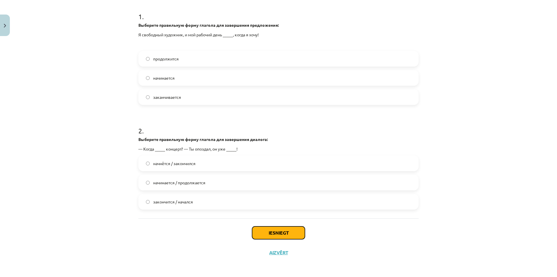
click at [276, 231] on button "Iesniegt" at bounding box center [278, 232] width 53 height 13
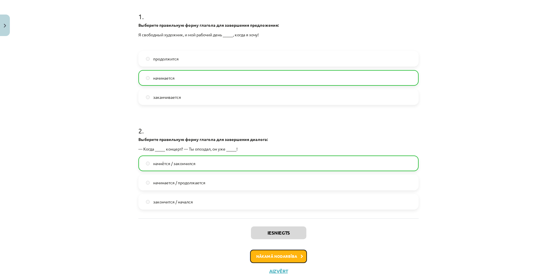
click at [282, 257] on button "Nākamā nodarbība" at bounding box center [278, 255] width 57 height 13
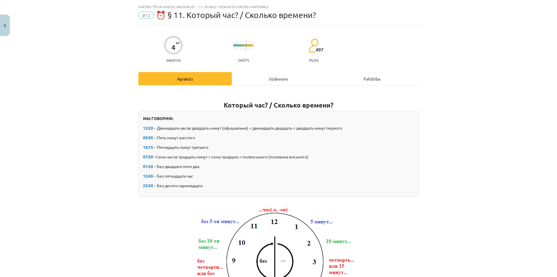
scroll to position [0, 0]
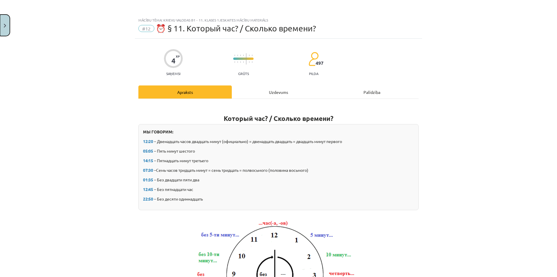
click at [6, 30] on button "Close" at bounding box center [5, 25] width 10 height 21
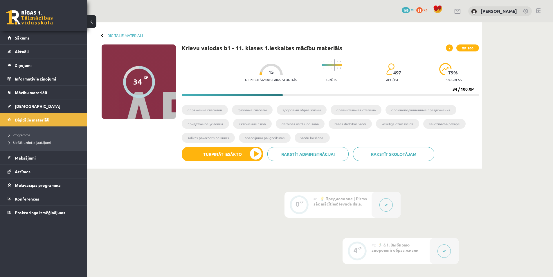
click at [451, 47] on span at bounding box center [449, 47] width 7 height 7
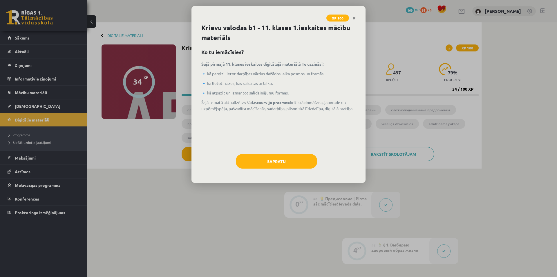
click at [451, 47] on div "XP 100 Krievu valodas b1 - 11. klases 1.ieskaites mācību materiāls Ko tu iemācī…" at bounding box center [278, 138] width 557 height 277
click at [353, 18] on icon "Close" at bounding box center [354, 18] width 3 height 4
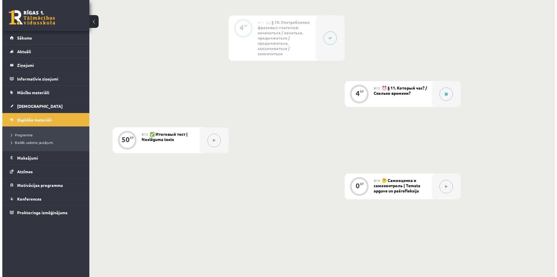
scroll to position [651, 0]
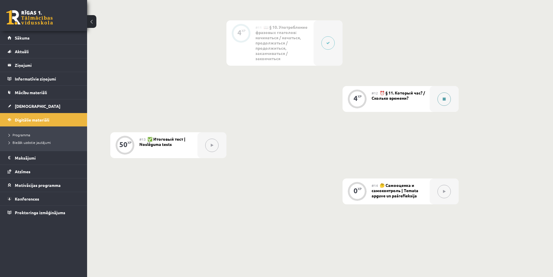
click at [453, 103] on div at bounding box center [444, 99] width 29 height 26
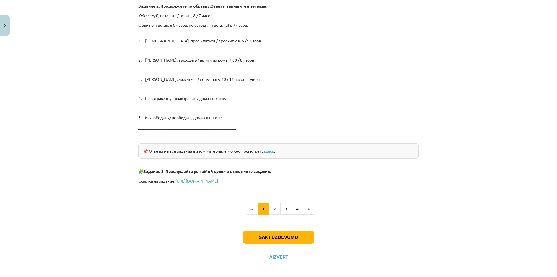
scroll to position [921, 0]
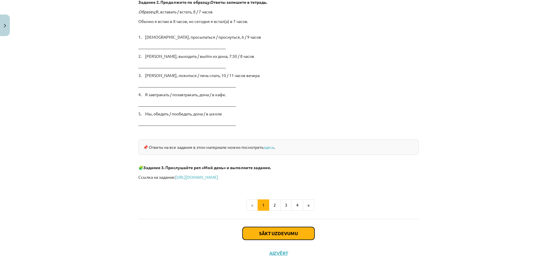
click at [291, 232] on button "Sākt uzdevumu" at bounding box center [279, 233] width 72 height 13
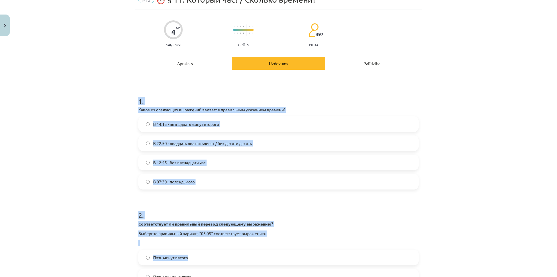
scroll to position [123, 0]
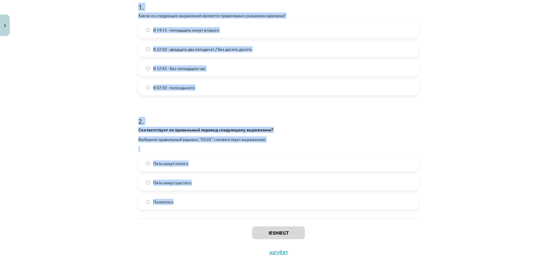
drag, startPoint x: 67, startPoint y: 99, endPoint x: 319, endPoint y: 207, distance: 273.9
click at [319, 207] on div "Mācību tēma: Krievu valodas b1 - 11. klases 1.ieskaites mācību materiāls #12 ⏰ …" at bounding box center [278, 138] width 557 height 277
click at [88, 21] on div "Mācību tēma: Krievu valodas b1 - 11. klases 1.ieskaites mācību materiāls #12 ⏰ …" at bounding box center [278, 138] width 557 height 277
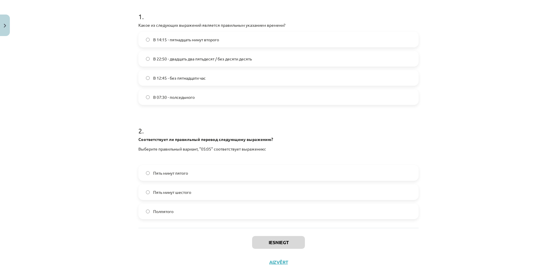
scroll to position [65, 0]
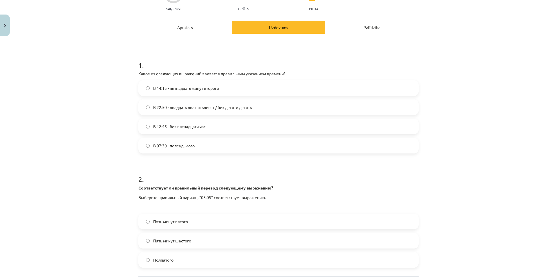
click at [201, 129] on span "В 12:45 - без пятнадцати час" at bounding box center [179, 126] width 53 height 6
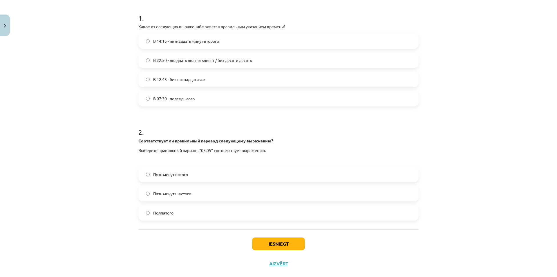
scroll to position [123, 0]
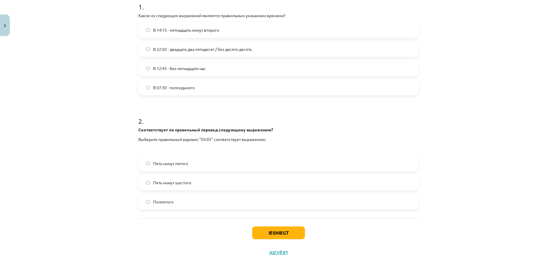
drag, startPoint x: 208, startPoint y: 167, endPoint x: 213, endPoint y: 173, distance: 8.5
click at [208, 167] on label "Пять минут пятого" at bounding box center [278, 163] width 279 height 15
click at [277, 234] on button "Iesniegt" at bounding box center [278, 232] width 53 height 13
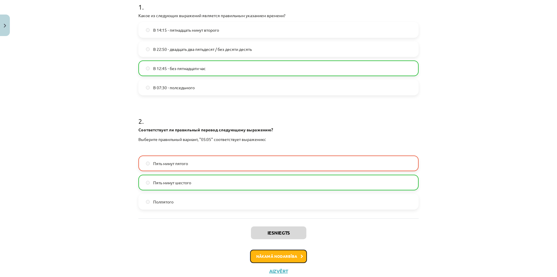
click at [295, 253] on button "Nākamā nodarbība" at bounding box center [278, 255] width 57 height 13
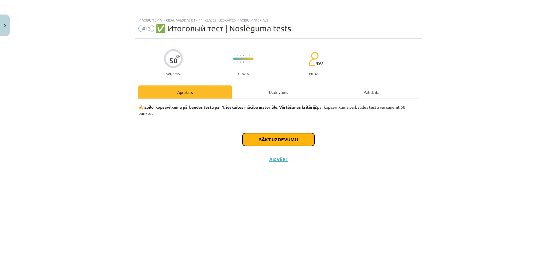
click at [291, 138] on button "Sākt uzdevumu" at bounding box center [279, 139] width 72 height 13
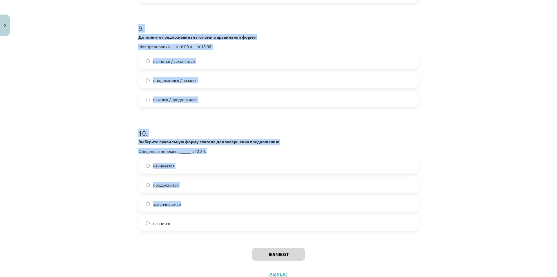
scroll to position [1075, 0]
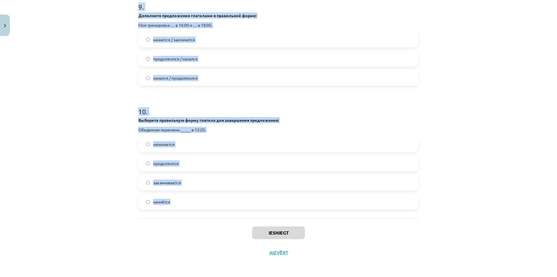
drag, startPoint x: 123, startPoint y: 129, endPoint x: 316, endPoint y: 190, distance: 202.0
click at [316, 190] on div "Mācību tēma: Krievu valodas b1 - 11. klases 1.ieskaites mācību materiāls #13 ✅ …" at bounding box center [278, 138] width 557 height 277
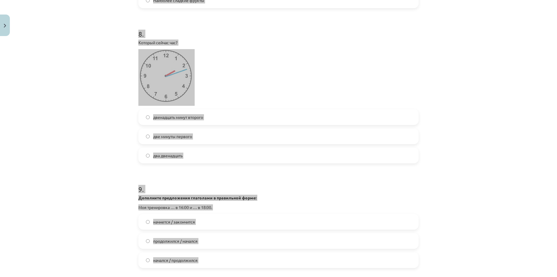
scroll to position [872, 0]
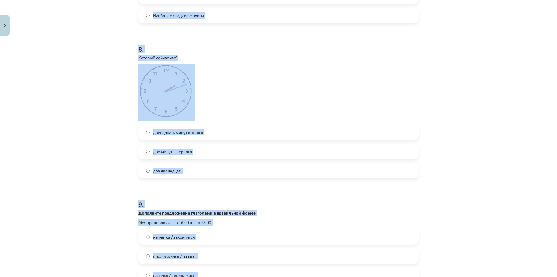
click at [38, 119] on div "Mācību tēma: Krievu valodas b1 - 11. klases 1.ieskaites mācību materiāls #13 ✅ …" at bounding box center [278, 138] width 557 height 277
click at [37, 120] on div "Mācību tēma: Krievu valodas b1 - 11. klases 1.ieskaites mācību materiāls #13 ✅ …" at bounding box center [278, 138] width 557 height 277
click at [311, 129] on div "8 . Который сейчас час? двенадцать минут второго две минуты первого два двенадц…" at bounding box center [278, 106] width 280 height 143
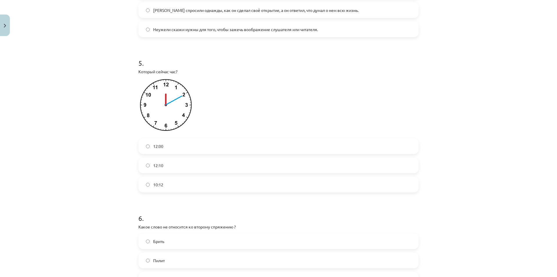
scroll to position [466, 0]
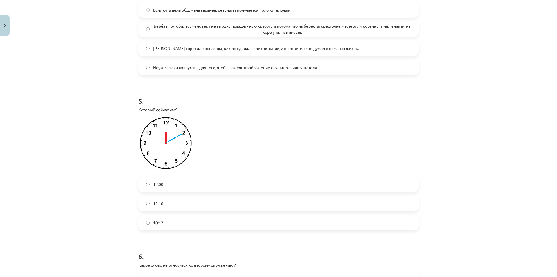
click at [163, 198] on label "12:10" at bounding box center [278, 203] width 279 height 15
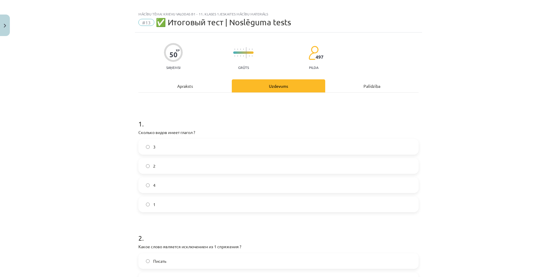
scroll to position [1, 0]
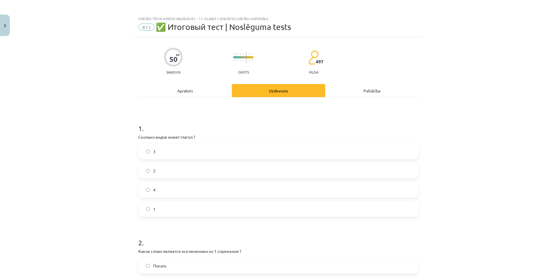
click at [168, 153] on label "3" at bounding box center [278, 151] width 279 height 15
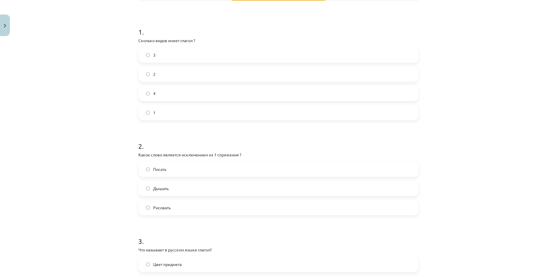
scroll to position [176, 0]
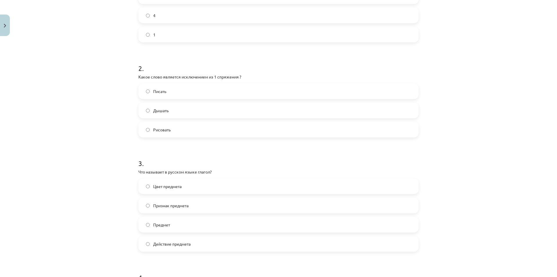
click at [171, 111] on label "Дышать" at bounding box center [278, 110] width 279 height 15
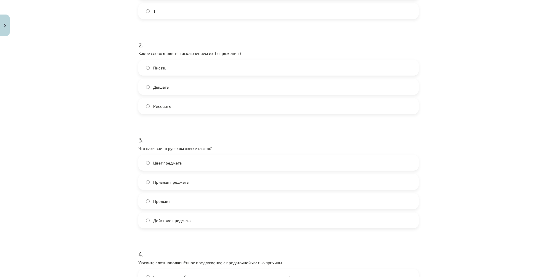
scroll to position [205, 0]
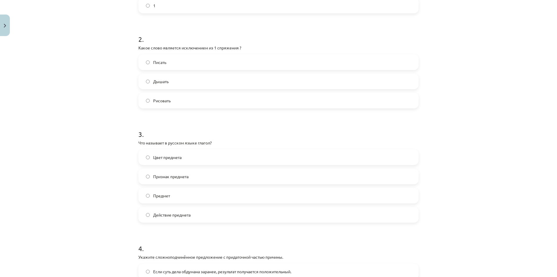
click at [177, 215] on span "Действие предмета" at bounding box center [171, 215] width 37 height 6
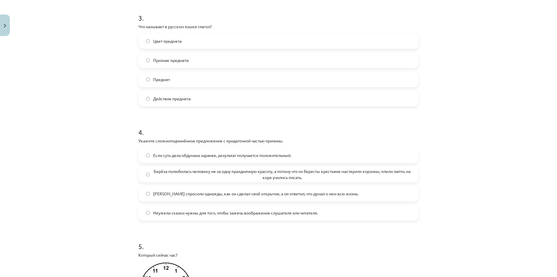
scroll to position [350, 0]
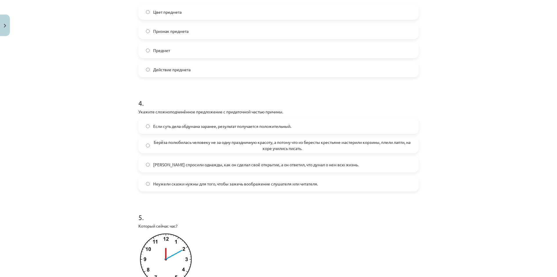
click at [172, 144] on span "Берёза полюбилась человеку не за одну праздничную красоту, а потому что из бере…" at bounding box center [282, 145] width 258 height 12
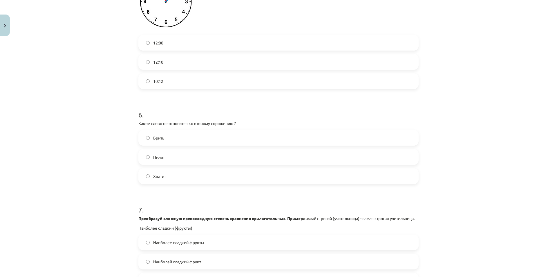
scroll to position [611, 0]
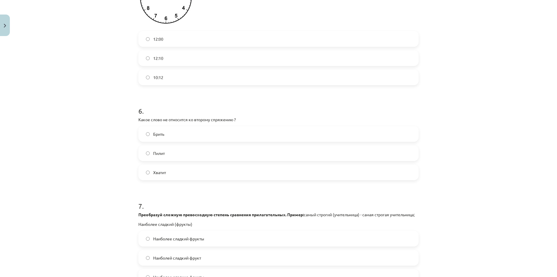
click at [171, 170] on label "Хватит" at bounding box center [278, 172] width 279 height 15
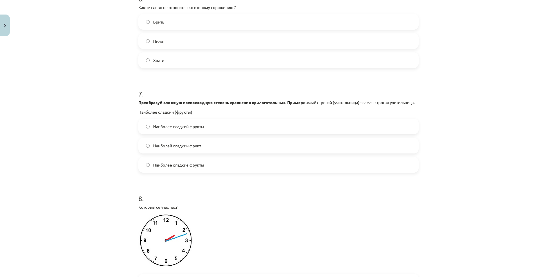
scroll to position [727, 0]
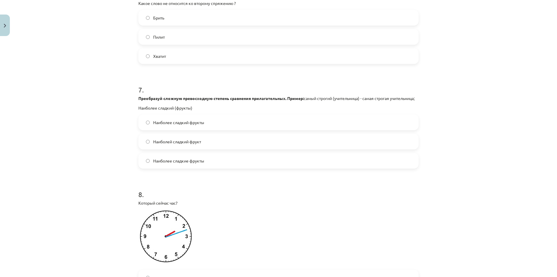
click at [177, 125] on span "Наиболее сладкий фрукты" at bounding box center [178, 122] width 51 height 6
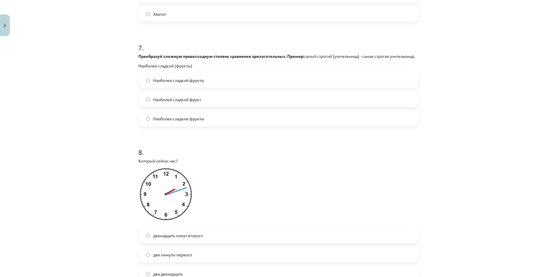
scroll to position [785, 0]
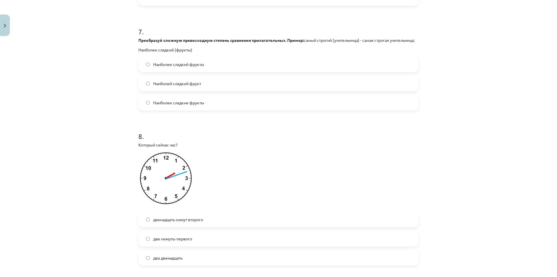
click at [189, 110] on label "Наиболее сладкие фрукты" at bounding box center [278, 102] width 279 height 15
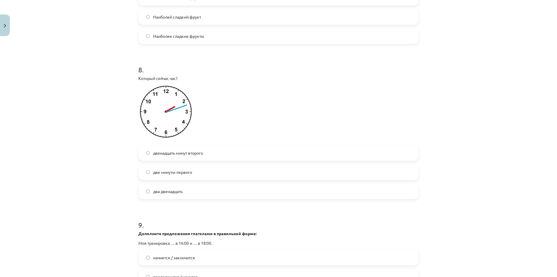
scroll to position [872, 0]
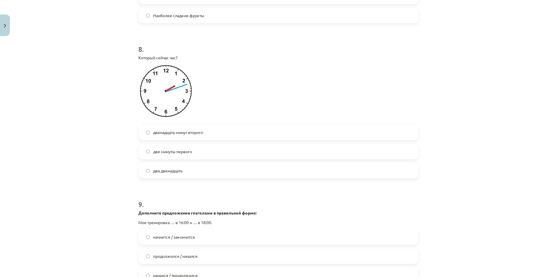
click at [170, 135] on span "двенадцать минут второго" at bounding box center [178, 132] width 50 height 6
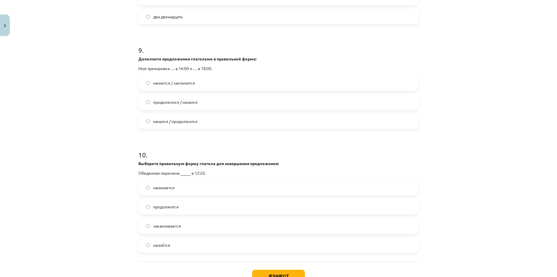
scroll to position [1046, 0]
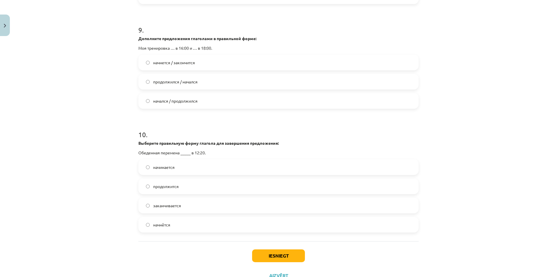
click at [176, 232] on label "начнётся" at bounding box center [278, 224] width 279 height 15
click at [164, 170] on span "начинается" at bounding box center [163, 167] width 21 height 6
click at [174, 89] on label "продолжился / начался" at bounding box center [278, 81] width 279 height 15
click at [284, 262] on button "Iesniegt" at bounding box center [278, 255] width 53 height 13
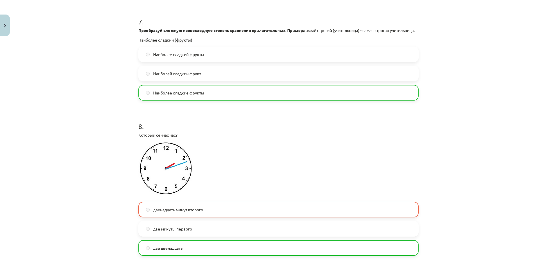
scroll to position [1094, 0]
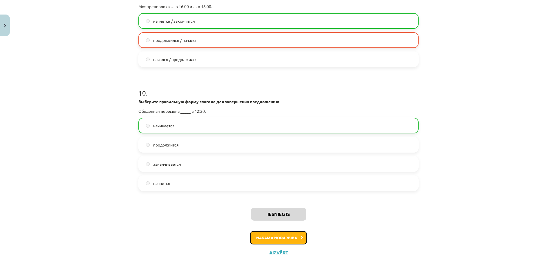
click at [278, 237] on button "Nākamā nodarbība" at bounding box center [278, 237] width 57 height 13
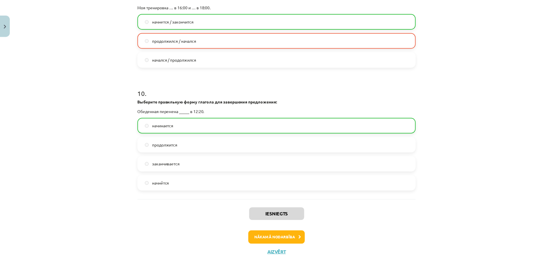
scroll to position [0, 0]
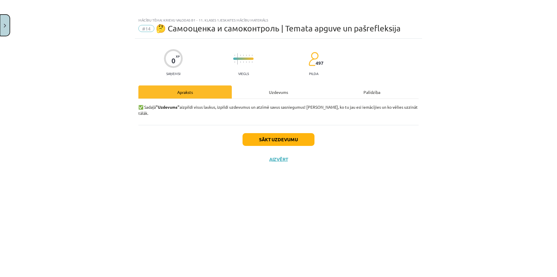
click at [7, 24] on button "Close" at bounding box center [5, 25] width 10 height 21
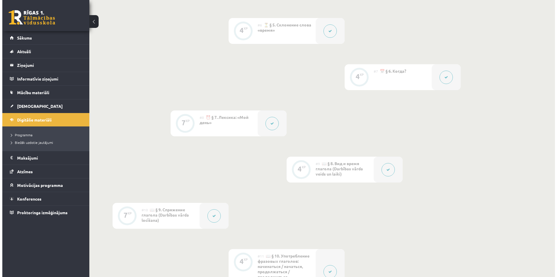
scroll to position [680, 0]
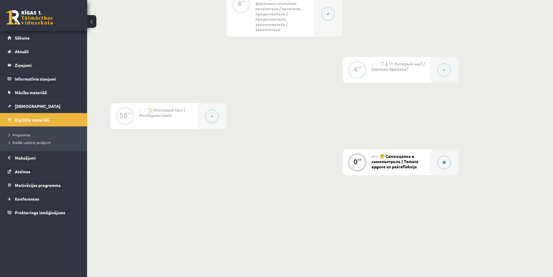
click at [443, 160] on button at bounding box center [443, 162] width 13 height 13
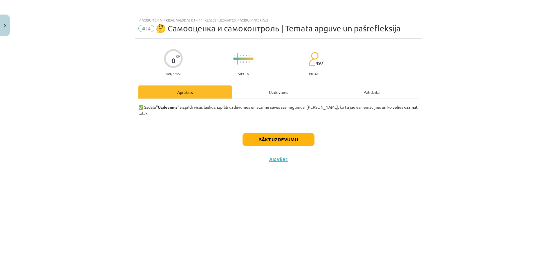
click at [282, 94] on div "Uzdevums" at bounding box center [278, 91] width 93 height 13
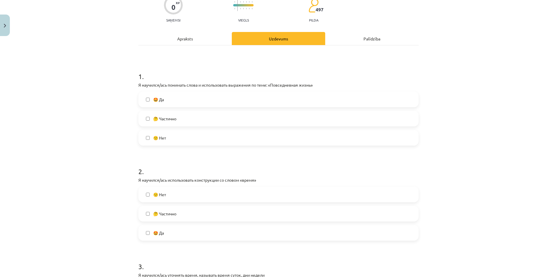
scroll to position [0, 0]
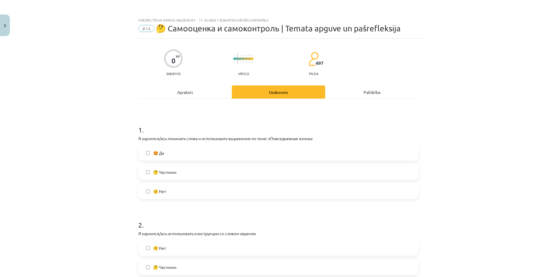
click at [170, 94] on div "Apraksts" at bounding box center [184, 91] width 93 height 13
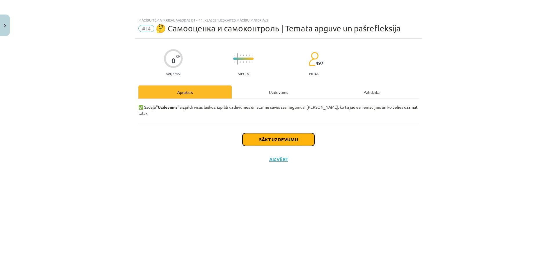
click at [277, 133] on button "Sākt uzdevumu" at bounding box center [279, 139] width 72 height 13
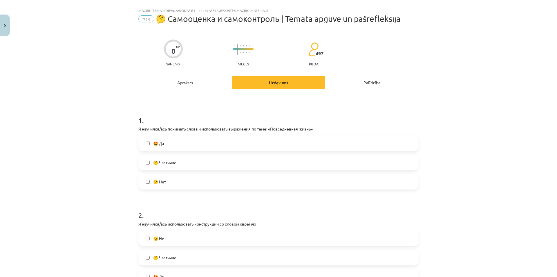
scroll to position [29, 0]
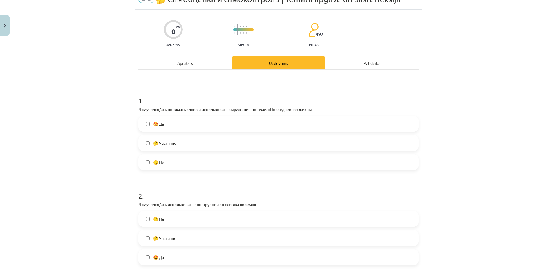
click at [174, 143] on span "🤔 Частично" at bounding box center [164, 143] width 23 height 6
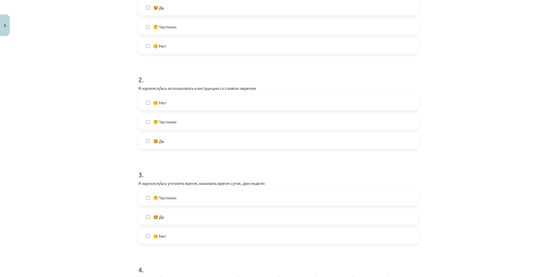
click at [163, 126] on label "🤔 Частично" at bounding box center [278, 121] width 279 height 15
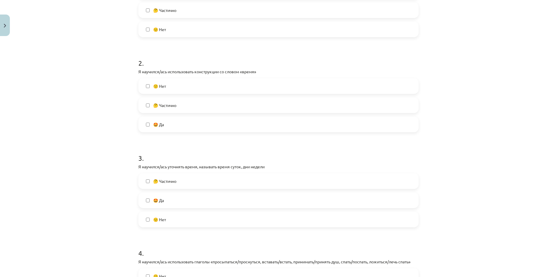
scroll to position [232, 0]
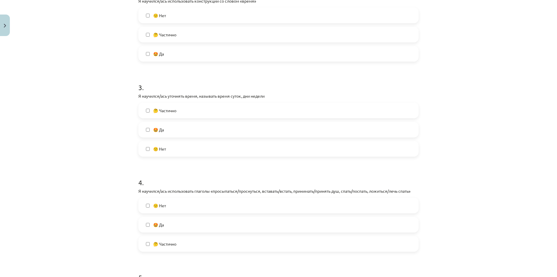
click at [160, 130] on span "🤩 Да" at bounding box center [158, 130] width 11 height 6
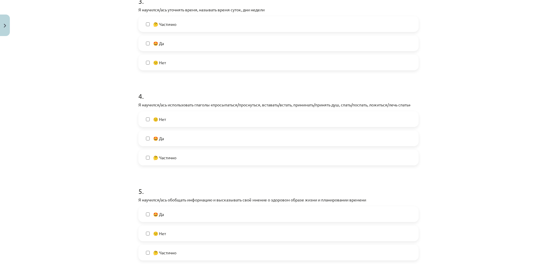
scroll to position [319, 0]
click at [164, 154] on span "🤔 Частично" at bounding box center [164, 157] width 23 height 6
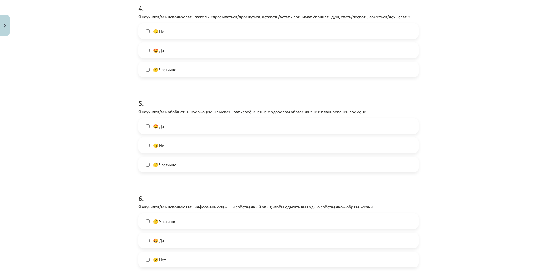
click at [160, 149] on label "🙁 Нет" at bounding box center [278, 145] width 279 height 15
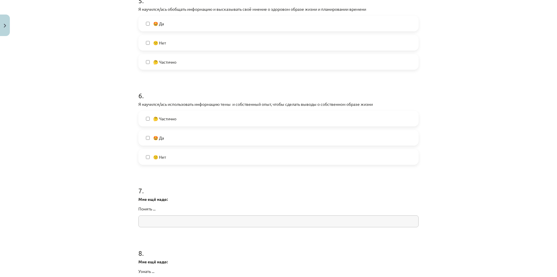
scroll to position [522, 0]
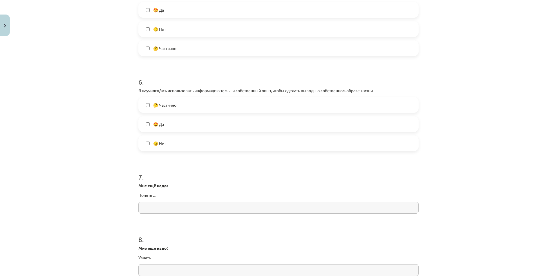
click at [169, 107] on span "🤔 Частично" at bounding box center [164, 105] width 23 height 6
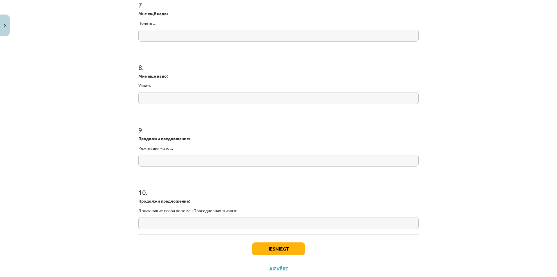
scroll to position [710, 0]
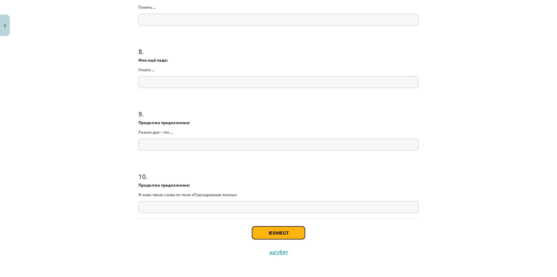
click at [273, 235] on button "Iesniegt" at bounding box center [278, 232] width 53 height 13
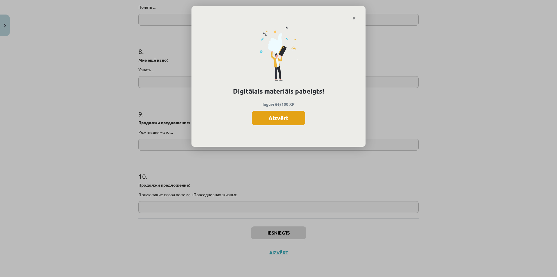
click at [284, 119] on button "Aizvērt" at bounding box center [278, 118] width 53 height 15
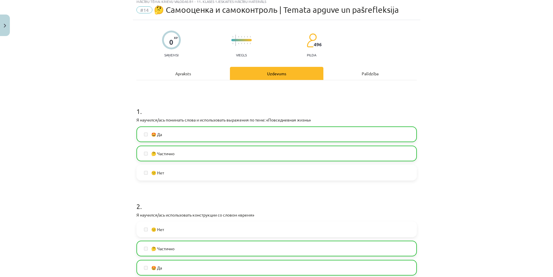
scroll to position [0, 0]
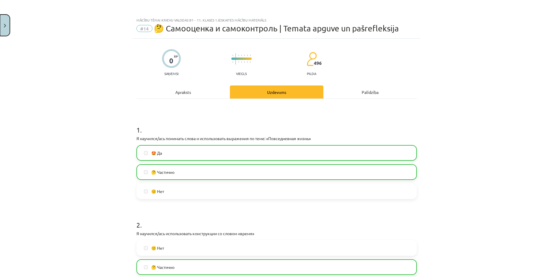
click at [6, 26] on img "Close" at bounding box center [5, 26] width 2 height 4
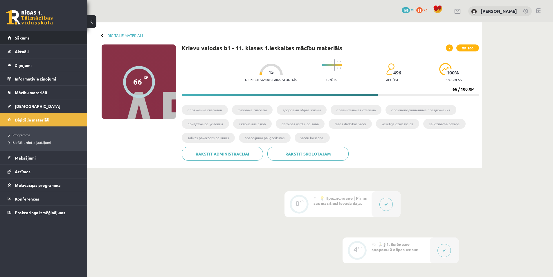
click at [41, 42] on link "Sākums" at bounding box center [44, 37] width 72 height 13
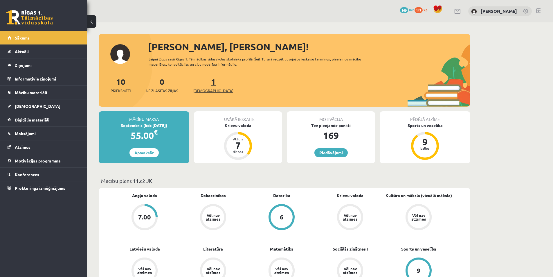
click at [206, 82] on link "1 Ieskaites" at bounding box center [213, 84] width 40 height 17
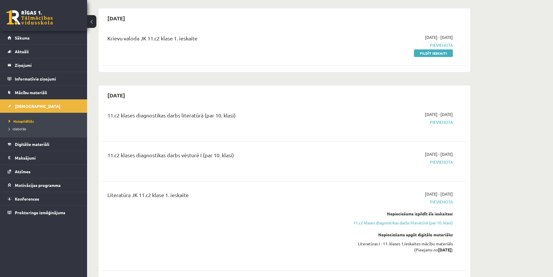
scroll to position [29, 0]
